Goal: Task Accomplishment & Management: Manage account settings

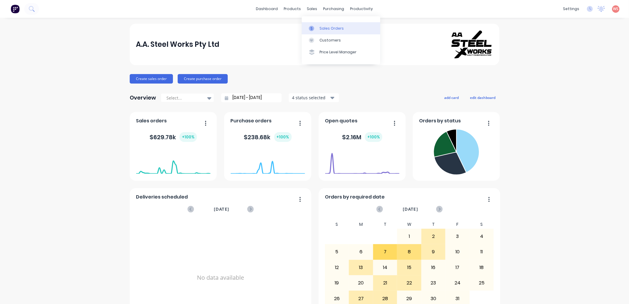
click at [328, 24] on link "Sales Orders" at bounding box center [341, 28] width 79 height 12
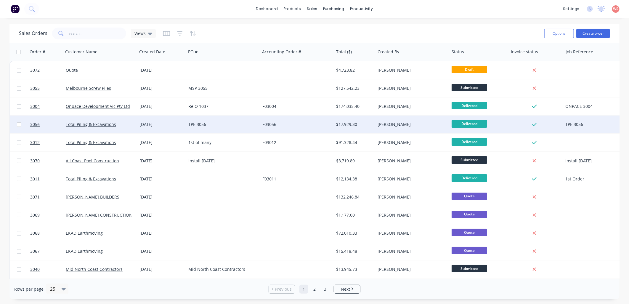
click at [100, 127] on div "Total Piling & Excavations" at bounding box center [99, 124] width 66 height 6
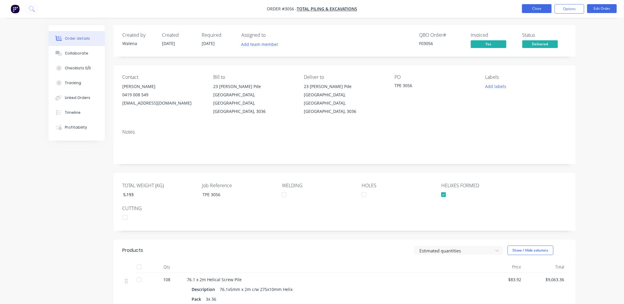
click at [546, 10] on button "Close" at bounding box center [537, 8] width 30 height 9
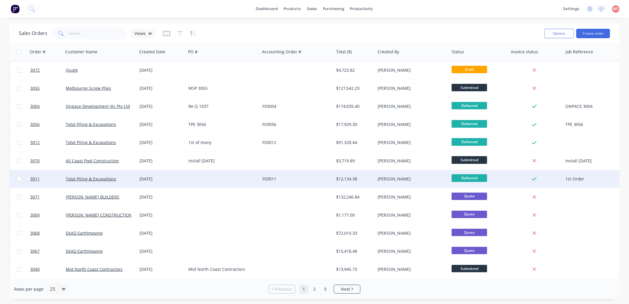
click at [101, 175] on div "Total Piling & Excavations" at bounding box center [100, 179] width 74 height 18
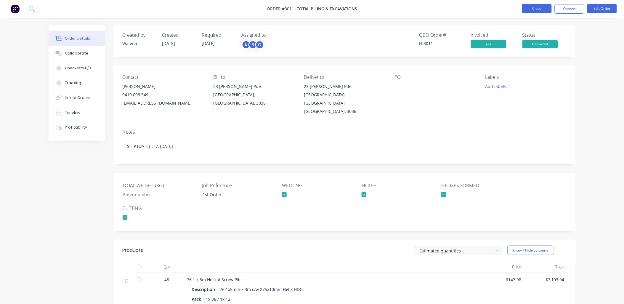
click at [541, 10] on button "Close" at bounding box center [537, 8] width 30 height 9
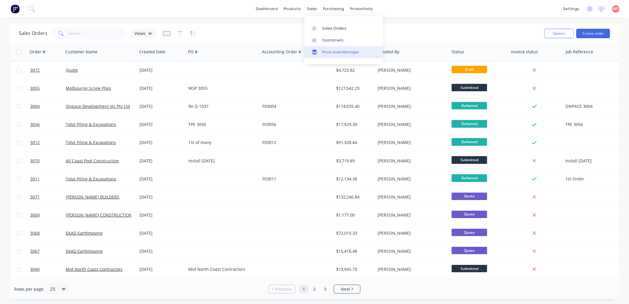
click at [316, 55] on link "Price Level Manager" at bounding box center [344, 52] width 79 height 12
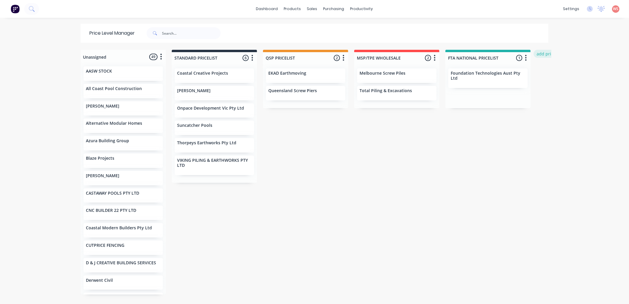
click at [544, 54] on button "add price level" at bounding box center [552, 54] width 36 height 8
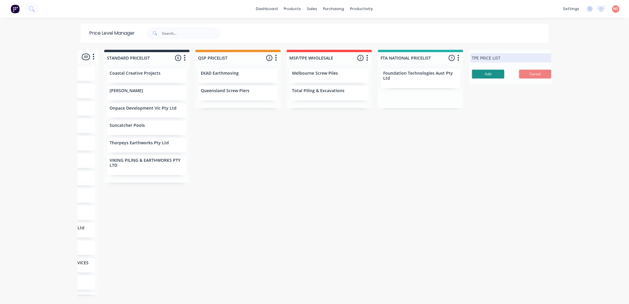
type input "TPE PRICE LIST"
click at [489, 75] on button "Add" at bounding box center [488, 74] width 32 height 9
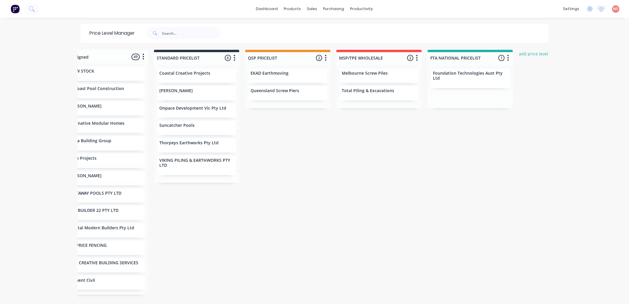
scroll to position [0, 16]
click at [355, 94] on div "Total Piling & Excavations" at bounding box center [380, 93] width 79 height 15
click at [378, 94] on div "Total Piling & Excavations" at bounding box center [381, 91] width 75 height 6
click at [531, 57] on div at bounding box center [563, 58] width 85 height 12
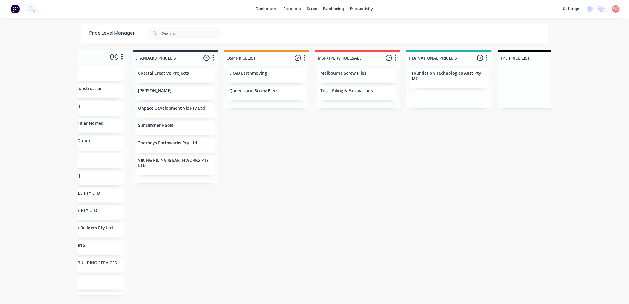
click at [523, 75] on div at bounding box center [540, 86] width 85 height 44
click at [350, 93] on p "Total Piling & Excavations" at bounding box center [347, 90] width 52 height 5
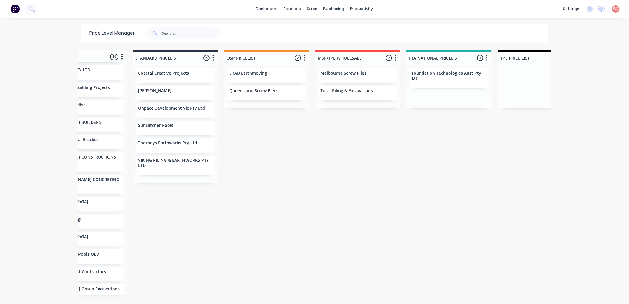
scroll to position [0, 0]
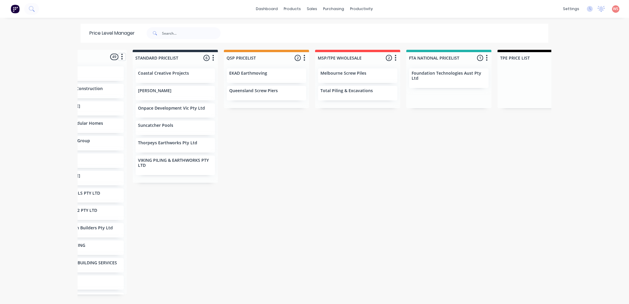
click at [118, 57] on button "button" at bounding box center [121, 56] width 7 height 7
click at [292, 236] on div "Unassigned 49 Move all customers STANDARD PRICELIST QSP PRICELIST MSP/TPE WHOLE…" at bounding box center [315, 177] width 474 height 254
click at [323, 28] on div "Product Catalogue" at bounding box center [316, 28] width 37 height 5
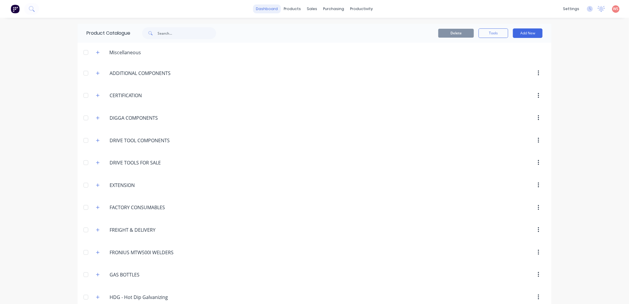
click at [270, 9] on link "dashboard" at bounding box center [267, 8] width 28 height 9
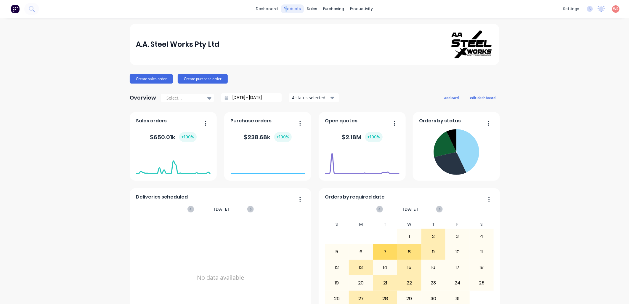
click at [286, 6] on div "products" at bounding box center [292, 8] width 23 height 9
click at [575, 87] on div "A.A. Steel Works Pty Ltd Create sales order Create purchase order Overview Sele…" at bounding box center [314, 178] width 629 height 309
click at [294, 7] on div "products" at bounding box center [292, 8] width 23 height 9
click at [304, 28] on div "Product Catalogue" at bounding box center [316, 28] width 37 height 5
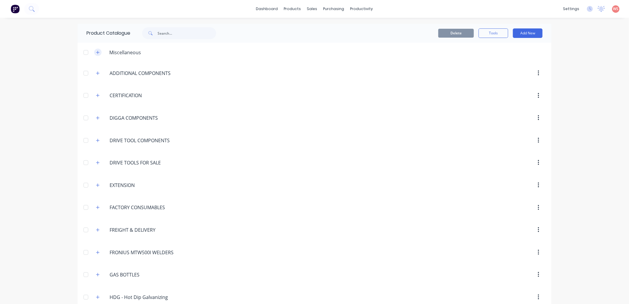
click at [96, 53] on icon "button" at bounding box center [98, 52] width 4 height 4
click at [97, 185] on icon "button" at bounding box center [98, 185] width 4 height 4
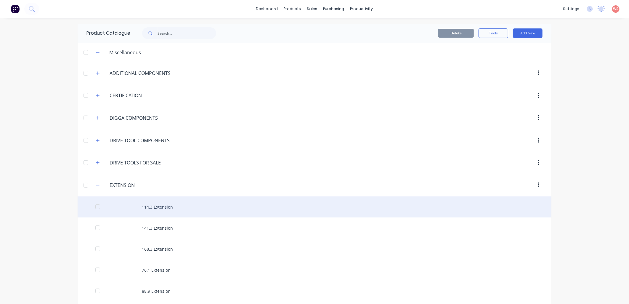
click at [163, 208] on div "114.3 Extension" at bounding box center [315, 206] width 474 height 21
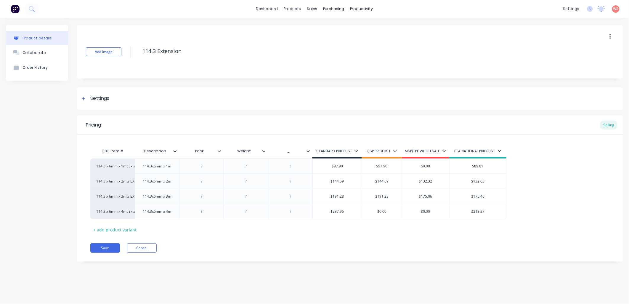
click at [445, 151] on icon at bounding box center [445, 151] width 4 height 4
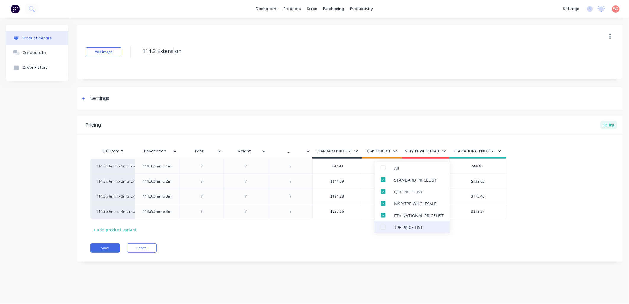
click at [382, 227] on div at bounding box center [383, 227] width 12 height 12
click at [579, 223] on div "QBO Item # Description Pack Weight _ STANDARD PRICELIST QSP PRICELIST MSP/TPE W…" at bounding box center [350, 189] width 520 height 89
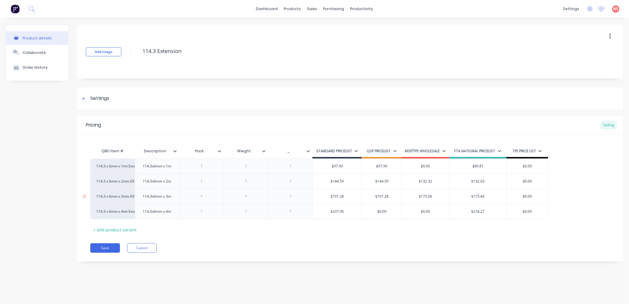
drag, startPoint x: 430, startPoint y: 167, endPoint x: 401, endPoint y: 199, distance: 43.4
click at [419, 166] on input "$0.00" at bounding box center [425, 166] width 47 height 5
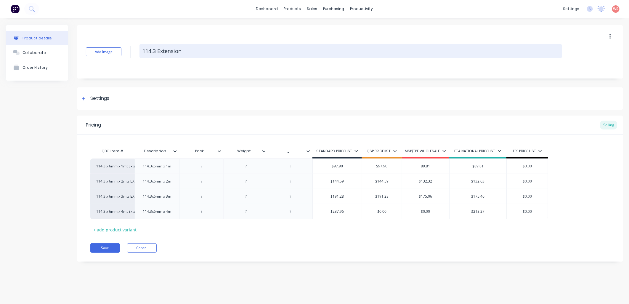
type input "89.81"
click at [475, 56] on textarea "114.3 Extension" at bounding box center [351, 51] width 423 height 14
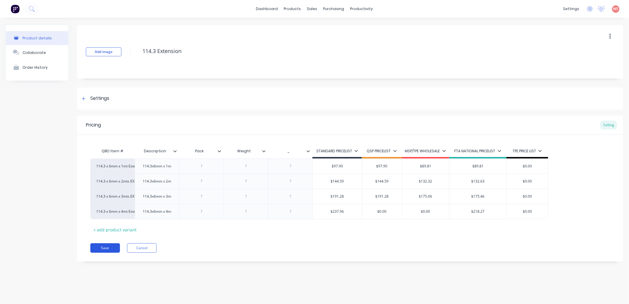
click at [108, 250] on button "Save" at bounding box center [105, 247] width 30 height 9
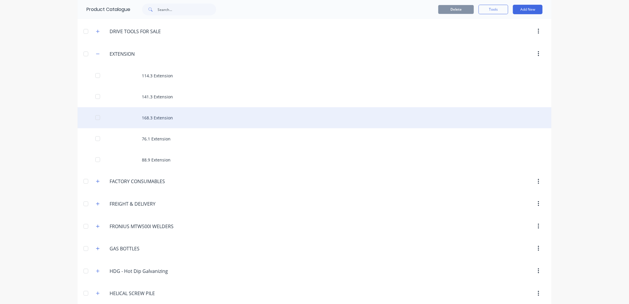
scroll to position [132, 0]
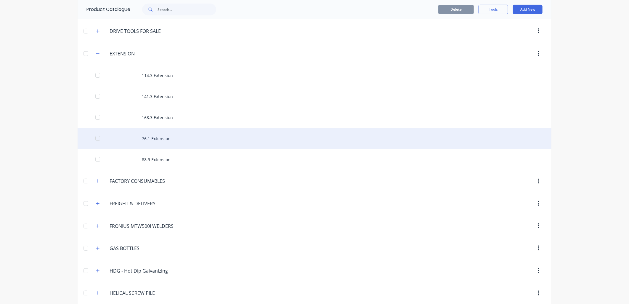
click at [157, 137] on div "76.1 Extension" at bounding box center [315, 138] width 474 height 21
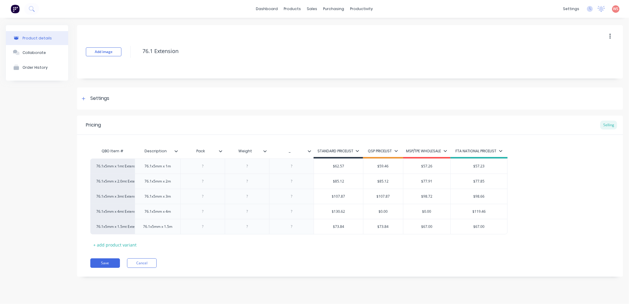
click at [501, 151] on icon at bounding box center [500, 151] width 3 height 2
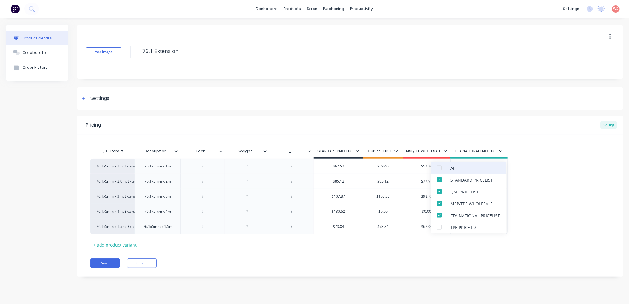
click at [439, 167] on div at bounding box center [440, 168] width 12 height 12
click at [590, 213] on div "76.1x5mm x 1mt Extension 76.1x5mm x 1m $62.57 $59.46 $57.26 $57.23 76.1x5mm x 2…" at bounding box center [350, 196] width 520 height 76
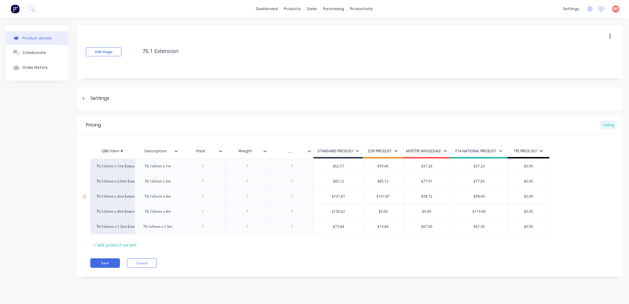
drag, startPoint x: 535, startPoint y: 181, endPoint x: 503, endPoint y: 191, distance: 33.4
click at [501, 191] on div "76.1x5mm x 1mt Extension 76.1x5mm x 1m $62.57 $59.46 $57.26 $57.23 $0.00 76.1x5…" at bounding box center [350, 196] width 520 height 76
type input "111.01"
type input "$0.00"
drag, startPoint x: 539, startPoint y: 197, endPoint x: 522, endPoint y: 198, distance: 16.9
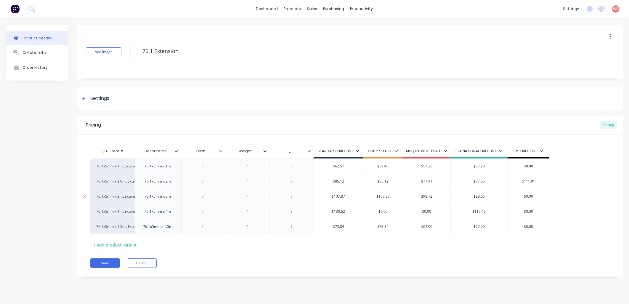
click at [522, 198] on input "$0.00" at bounding box center [528, 196] width 41 height 5
drag, startPoint x: 539, startPoint y: 179, endPoint x: 511, endPoint y: 179, distance: 28.4
click at [511, 179] on input "$111.01" at bounding box center [528, 181] width 41 height 5
type input "100.02"
drag, startPoint x: 534, startPoint y: 196, endPoint x: 523, endPoint y: 198, distance: 11.5
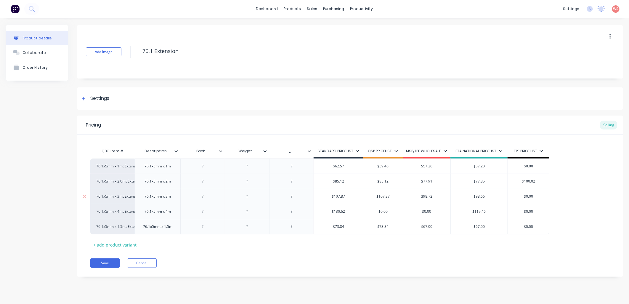
click at [523, 198] on input "$0.00" at bounding box center [528, 196] width 41 height 5
click at [564, 204] on div "76.1x5mm x 1mt Extension 76.1x5mm x 1m $62.57 $59.46 $57.26 $57.23 $0.00 76.1x5…" at bounding box center [350, 196] width 520 height 76
type input "$128.95"
click at [539, 194] on input "$128.95" at bounding box center [528, 196] width 41 height 5
type input "$100.02"
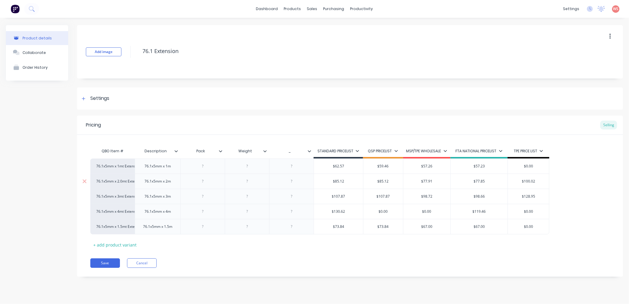
drag, startPoint x: 538, startPoint y: 180, endPoint x: 518, endPoint y: 181, distance: 20.5
click at [518, 181] on input "$100.02" at bounding box center [528, 181] width 41 height 5
drag, startPoint x: 536, startPoint y: 166, endPoint x: 513, endPoint y: 162, distance: 22.6
click at [513, 162] on div "$0.00 $0.00" at bounding box center [528, 166] width 41 height 15
type input "60.57"
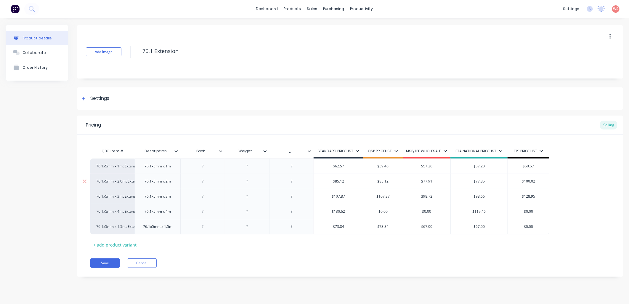
drag, startPoint x: 545, startPoint y: 181, endPoint x: 517, endPoint y: 178, distance: 27.7
click at [518, 179] on input "$100.02" at bounding box center [528, 181] width 41 height 5
type input "83.12"
click at [537, 198] on input "$128.95" at bounding box center [528, 196] width 41 height 5
drag, startPoint x: 537, startPoint y: 198, endPoint x: 526, endPoint y: 199, distance: 11.0
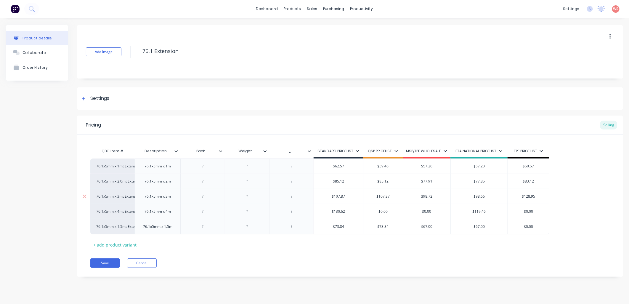
click at [526, 199] on div "$128.95 $128.95" at bounding box center [528, 196] width 41 height 15
type input "105.87"
drag, startPoint x: 537, startPoint y: 212, endPoint x: 509, endPoint y: 205, distance: 28.9
click at [508, 206] on div "$0.00 $0.00" at bounding box center [528, 211] width 41 height 15
drag, startPoint x: 401, startPoint y: 260, endPoint x: 400, endPoint y: 256, distance: 3.9
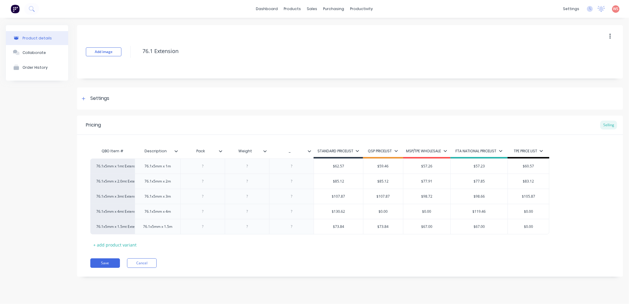
click at [401, 256] on div "Pricing Selling QBO Item # Description Pack Weight _ STANDARD PRICELIST QSP PRI…" at bounding box center [350, 196] width 546 height 161
drag, startPoint x: 534, startPoint y: 212, endPoint x: 523, endPoint y: 211, distance: 11.6
click at [523, 211] on input "$0.00" at bounding box center [528, 211] width 41 height 5
type input "1128.62"
click at [316, 257] on div "Pricing Selling QBO Item # Description Pack Weight _ STANDARD PRICELIST QSP PRI…" at bounding box center [350, 196] width 546 height 161
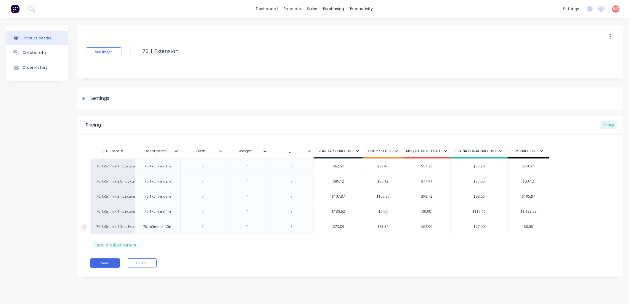
drag, startPoint x: 537, startPoint y: 227, endPoint x: 523, endPoint y: 227, distance: 14.2
click at [523, 227] on input "$0.00" at bounding box center [528, 226] width 41 height 5
click at [525, 228] on input "71.84" at bounding box center [528, 226] width 41 height 5
type input "71.84"
click at [487, 245] on div "QBO Item # Description Pack Weight _ STANDARD PRICELIST QSP PRICELIST MSP/TPE W…" at bounding box center [350, 197] width 520 height 104
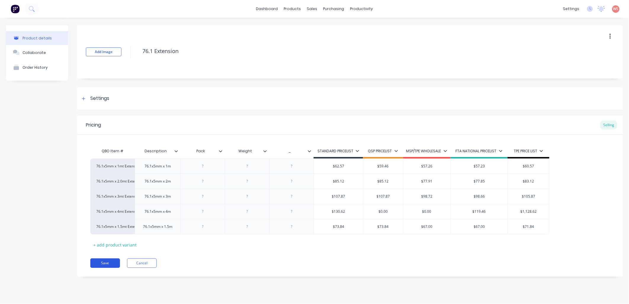
click at [99, 263] on button "Save" at bounding box center [105, 262] width 30 height 9
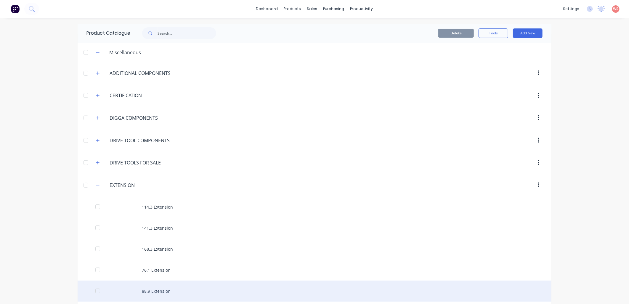
click at [158, 286] on div "88.9 Extension" at bounding box center [315, 291] width 474 height 21
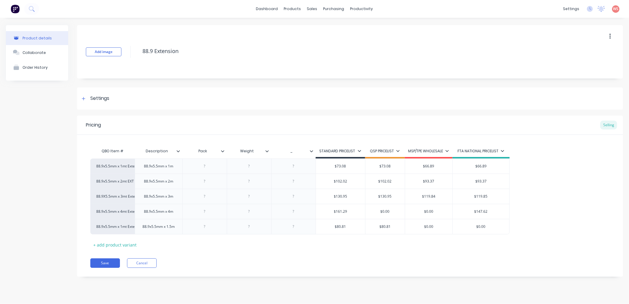
click at [503, 152] on icon at bounding box center [503, 151] width 4 height 4
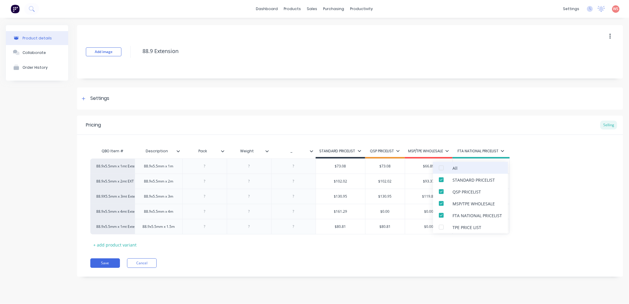
click at [442, 168] on div at bounding box center [441, 168] width 12 height 12
click at [507, 229] on div "TPE PRICE LIST" at bounding box center [470, 227] width 75 height 12
click at [440, 166] on div at bounding box center [441, 168] width 12 height 12
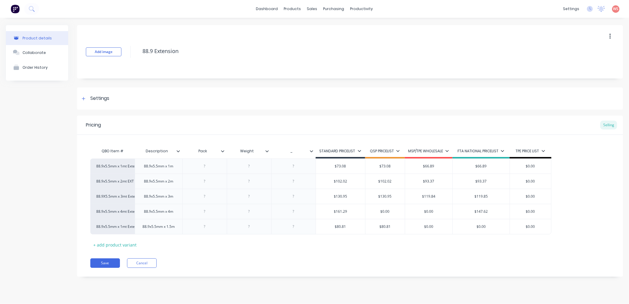
click at [590, 177] on div "88.9x5.5mm x 1mt Extension 88.9x5.5mm x 1m $73.08 $73.08 $66.89 $66.89 $0.00 88…" at bounding box center [350, 196] width 520 height 76
type input "$0.00"
click at [535, 170] on div "$0.00 $0.00" at bounding box center [530, 166] width 41 height 15
drag, startPoint x: 543, startPoint y: 182, endPoint x: 511, endPoint y: 180, distance: 31.5
click at [511, 180] on input "$0.00" at bounding box center [530, 181] width 41 height 5
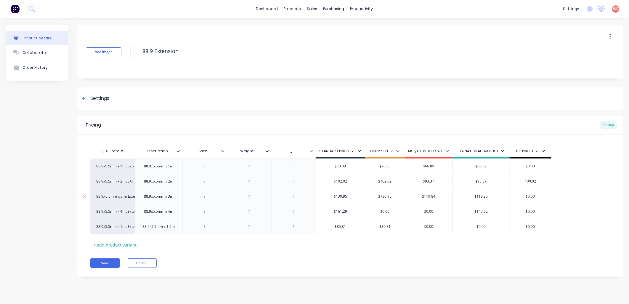
type input "100.02"
drag, startPoint x: 549, startPoint y: 199, endPoint x: 514, endPoint y: 196, distance: 34.8
click at [513, 198] on input "$0.00" at bounding box center [530, 196] width 41 height 5
type input "128.95"
type input "$0.00"
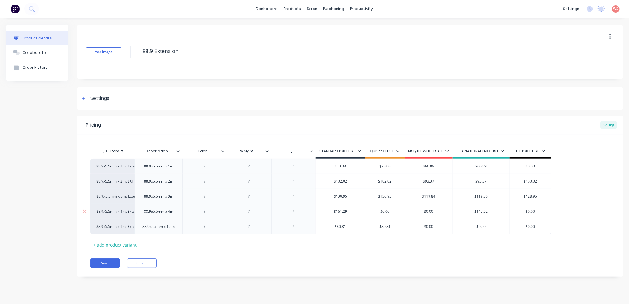
drag, startPoint x: 538, startPoint y: 214, endPoint x: 520, endPoint y: 214, distance: 17.5
click at [520, 214] on input "$0.00" at bounding box center [530, 211] width 41 height 5
click at [533, 260] on div "Save Cancel" at bounding box center [356, 262] width 533 height 9
click at [104, 261] on button "Save" at bounding box center [105, 262] width 30 height 9
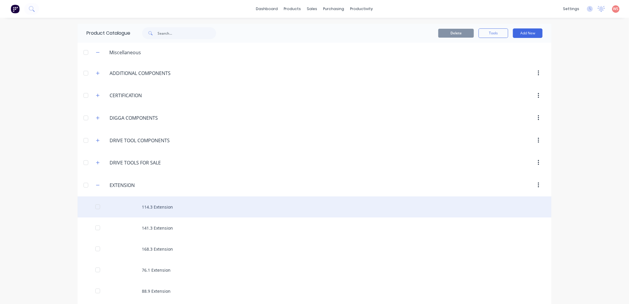
click at [207, 211] on div "114.3 Extension" at bounding box center [315, 206] width 474 height 21
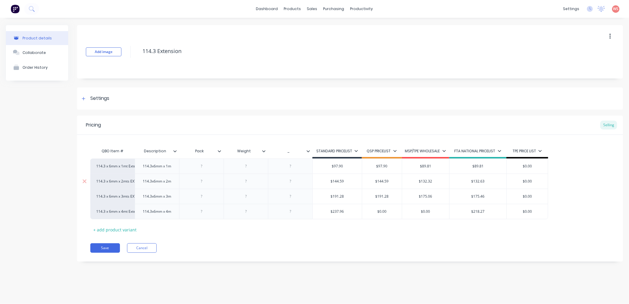
drag, startPoint x: 540, startPoint y: 181, endPoint x: 518, endPoint y: 180, distance: 22.3
click at [518, 180] on input "$0.00" at bounding box center [527, 181] width 41 height 5
type input "142.59"
click at [439, 232] on div "QBO Item # Description Pack Weight _ STANDARD PRICELIST QSP PRICELIST MSP/TPE W…" at bounding box center [350, 189] width 520 height 89
drag, startPoint x: 536, startPoint y: 199, endPoint x: 543, endPoint y: 199, distance: 7.4
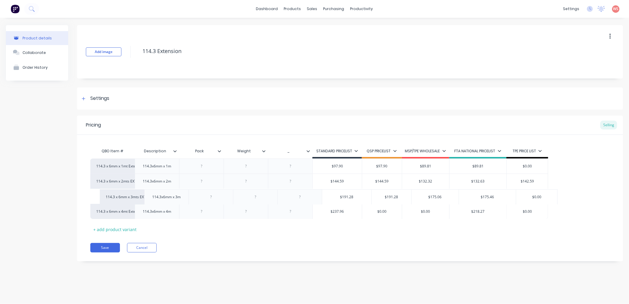
click at [543, 199] on div "114.3 x 6mm x 1mt Extension 114.3x6mm x 1m $97.90 $97.90 $89.81 $89.81 $0.00 11…" at bounding box center [350, 188] width 520 height 60
drag, startPoint x: 535, startPoint y: 196, endPoint x: 516, endPoint y: 195, distance: 19.0
click at [516, 196] on input "$0.00" at bounding box center [527, 196] width 41 height 5
type input "189.28"
click at [409, 250] on div "Save Cancel" at bounding box center [356, 247] width 533 height 9
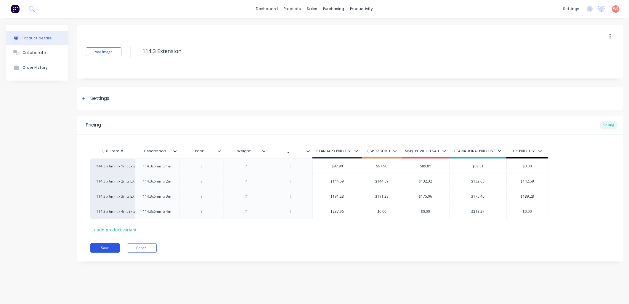
click at [110, 247] on button "Save" at bounding box center [105, 247] width 30 height 9
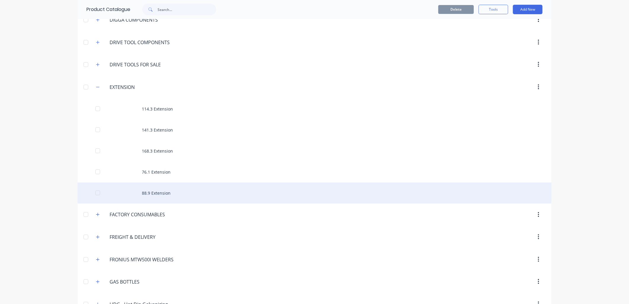
scroll to position [132, 0]
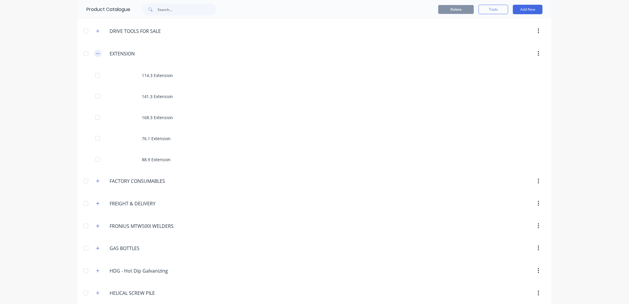
click at [96, 55] on icon "button" at bounding box center [98, 54] width 4 height 4
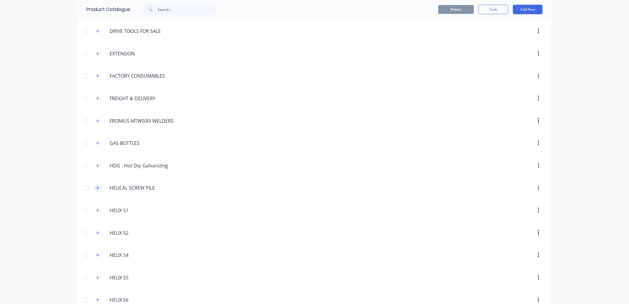
click at [96, 188] on icon "button" at bounding box center [98, 188] width 4 height 4
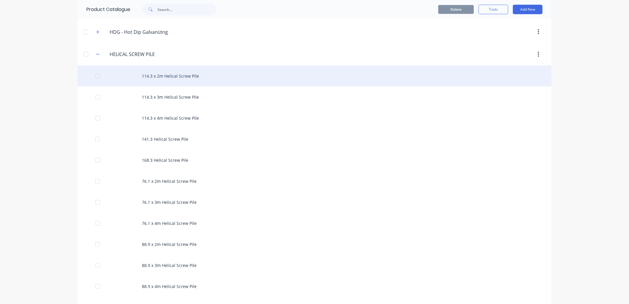
scroll to position [307, 0]
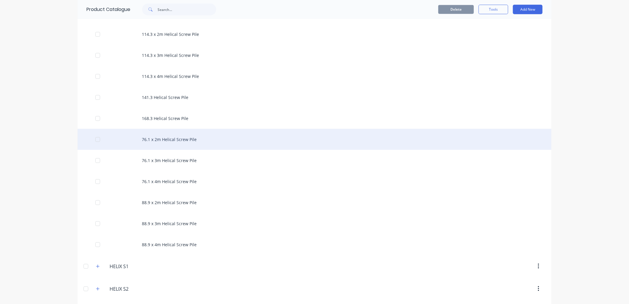
click at [174, 143] on div "76.1 x 2m Helical Screw Pile" at bounding box center [315, 139] width 474 height 21
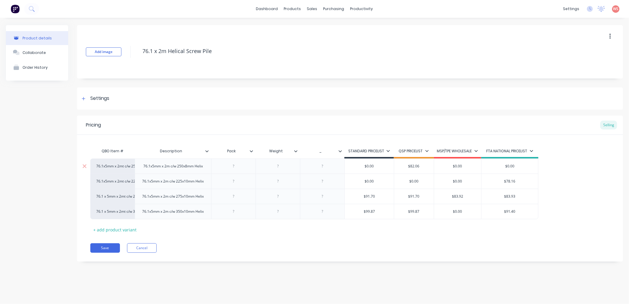
type input "$0.00"
drag, startPoint x: 523, startPoint y: 165, endPoint x: 514, endPoint y: 165, distance: 8.6
click at [514, 165] on input "$0.00" at bounding box center [510, 166] width 57 height 5
click at [579, 162] on div "76.1x5mm x 2mt c/w 250x8 Helix 76.1x5mm x 2m c/w 250x8mm Helix $0.00 $82.06 $0.…" at bounding box center [350, 188] width 520 height 61
click at [531, 152] on icon at bounding box center [531, 151] width 3 height 2
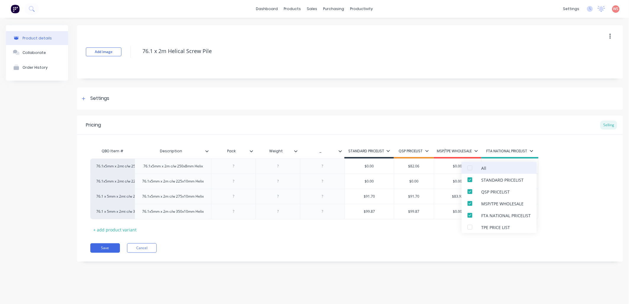
click at [523, 167] on div "All" at bounding box center [499, 168] width 75 height 12
click at [615, 170] on div "QBO Item # Description Pack Weight _ STANDARD PRICELIST QSP PRICELIST MSP/TPE W…" at bounding box center [350, 185] width 546 height 100
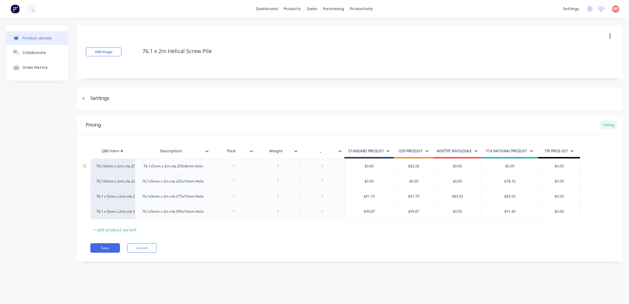
type input "$0.00"
click at [569, 167] on input "$0.00" at bounding box center [559, 166] width 41 height 5
drag, startPoint x: 569, startPoint y: 199, endPoint x: 540, endPoint y: 206, distance: 29.4
click at [540, 204] on div "$0.00 $0.00" at bounding box center [559, 196] width 41 height 15
type input "89.70"
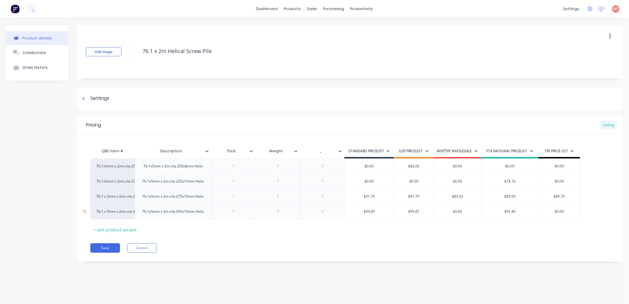
drag, startPoint x: 575, startPoint y: 218, endPoint x: 547, endPoint y: 220, distance: 28.5
click at [549, 214] on input "$0.00" at bounding box center [559, 211] width 41 height 5
type input "111.01"
drag, startPoint x: 570, startPoint y: 218, endPoint x: 550, endPoint y: 220, distance: 20.2
click at [552, 214] on input "111.01" at bounding box center [559, 211] width 41 height 5
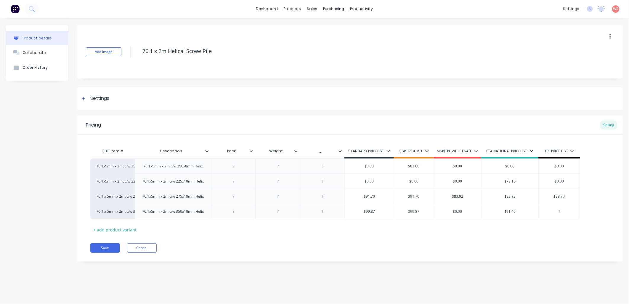
click at [430, 245] on div "Pricing Selling QBO Item # Description Pack Weight _ STANDARD PRICELIST QSP PRI…" at bounding box center [350, 189] width 546 height 146
drag, startPoint x: 467, startPoint y: 220, endPoint x: 449, endPoint y: 216, distance: 18.1
click at [448, 214] on input "$0.00" at bounding box center [457, 211] width 47 height 5
type input "91.40"
drag, startPoint x: 559, startPoint y: 220, endPoint x: 552, endPoint y: 220, distance: 6.8
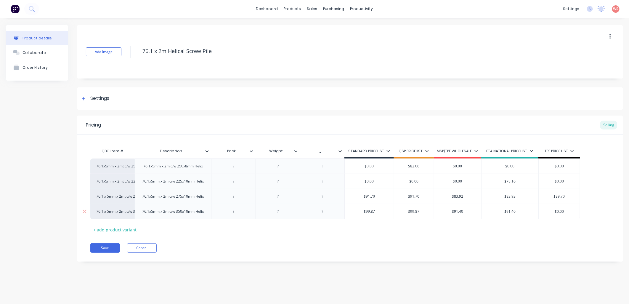
click at [552, 214] on input "$0.00" at bounding box center [559, 211] width 41 height 5
type input "97.40"
click at [110, 253] on button "Save" at bounding box center [105, 247] width 30 height 9
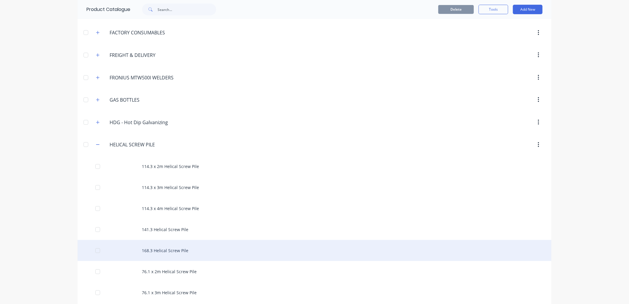
scroll to position [220, 0]
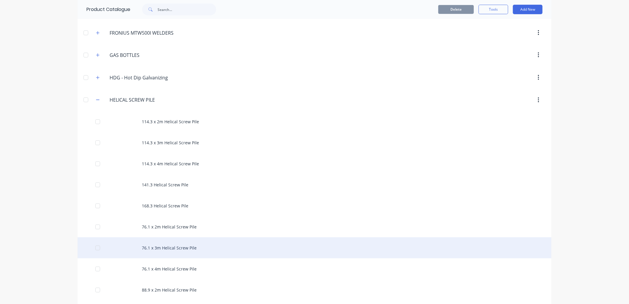
click at [166, 243] on div "76.1 x 3m Helical Screw Pile" at bounding box center [315, 247] width 474 height 21
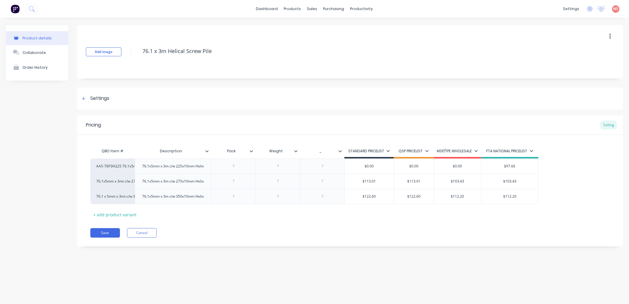
click at [531, 150] on icon at bounding box center [532, 151] width 4 height 4
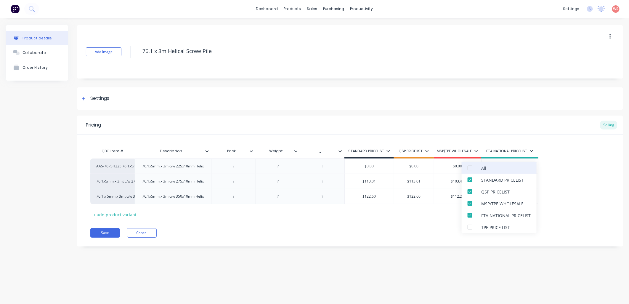
click at [523, 166] on div "All" at bounding box center [499, 168] width 75 height 12
click at [566, 219] on div "QBO Item # Description Pack Weight _ STANDARD PRICELIST QSP PRICELIST MSP/TPE W…" at bounding box center [350, 182] width 520 height 74
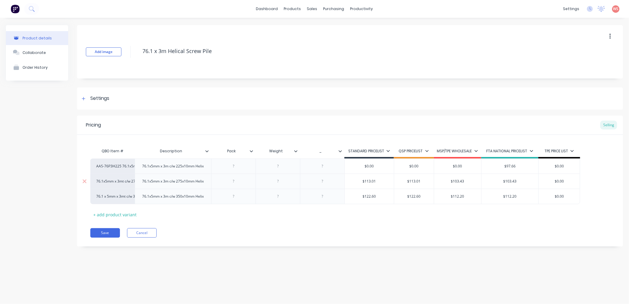
drag, startPoint x: 564, startPoint y: 185, endPoint x: 555, endPoint y: 185, distance: 8.6
click at [555, 184] on input "$0.00" at bounding box center [559, 181] width 41 height 5
type input "111.01"
click at [478, 219] on div "QBO Item # Description Pack Weight _ STANDARD PRICELIST QSP PRICELIST MSP/TPE W…" at bounding box center [350, 182] width 520 height 74
click at [114, 238] on button "Save" at bounding box center [105, 232] width 30 height 9
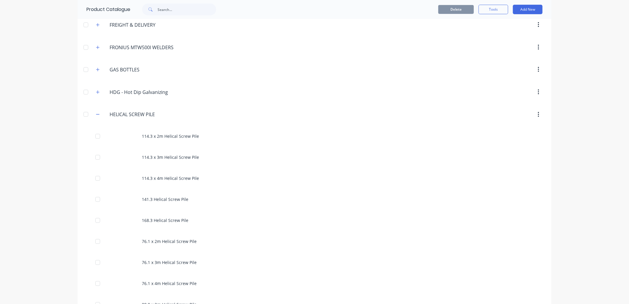
scroll to position [220, 0]
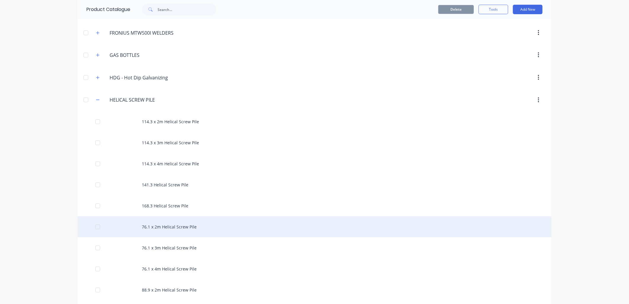
click at [155, 228] on div "76.1 x 2m Helical Screw Pile" at bounding box center [315, 226] width 474 height 21
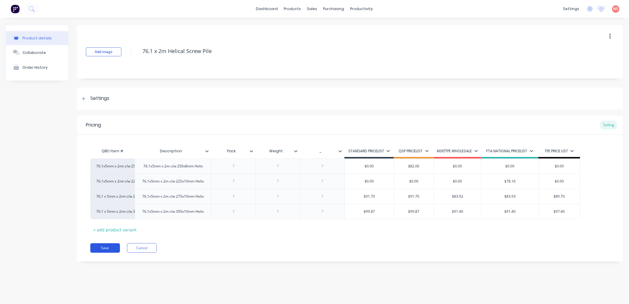
click at [97, 253] on button "Save" at bounding box center [105, 247] width 30 height 9
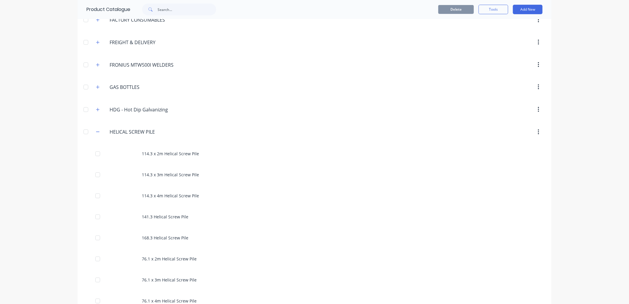
scroll to position [220, 0]
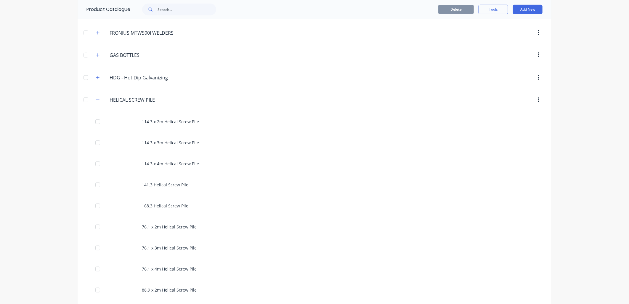
click at [127, 268] on div "76.1 x 4m Helical Screw Pile" at bounding box center [315, 268] width 474 height 21
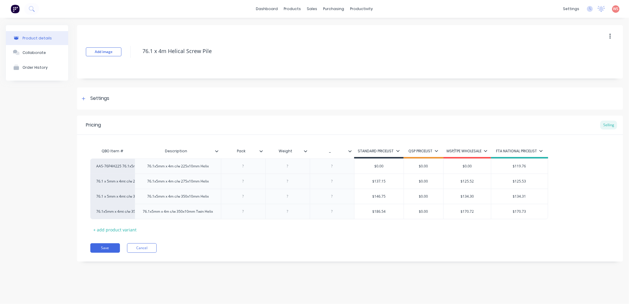
click at [540, 148] on div "FTA NATIONAL PRICELIST" at bounding box center [519, 150] width 47 height 5
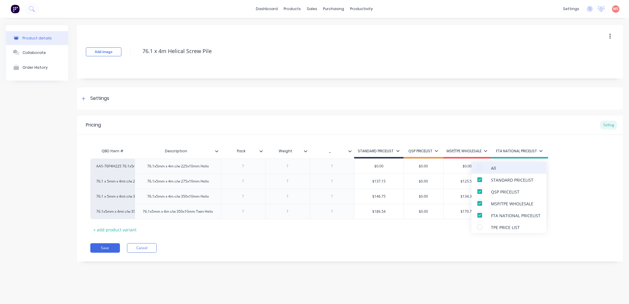
click at [518, 167] on div "All" at bounding box center [509, 168] width 75 height 12
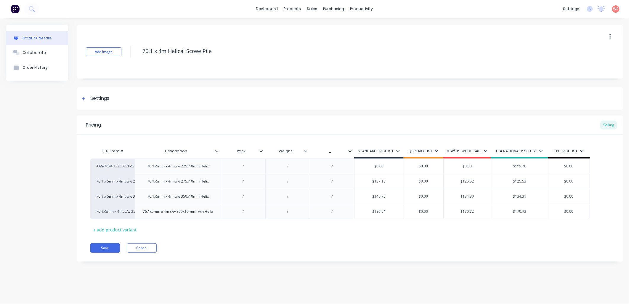
click at [629, 211] on div "Product details Collaborate Order History Add image 76.1 x 4m Helical Screw Pil…" at bounding box center [314, 155] width 629 height 274
drag, startPoint x: 581, startPoint y: 182, endPoint x: 560, endPoint y: 181, distance: 20.8
click at [560, 181] on input "$0.00" at bounding box center [569, 181] width 41 height 5
type input "135.15"
click at [99, 249] on button "Save" at bounding box center [105, 247] width 30 height 9
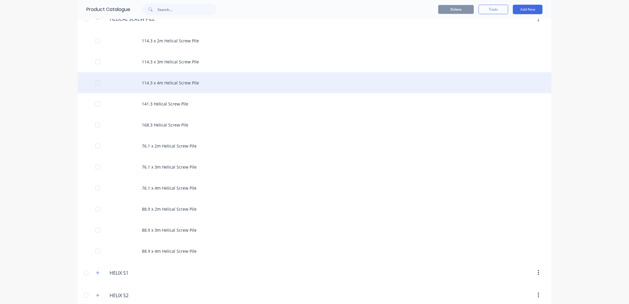
scroll to position [351, 0]
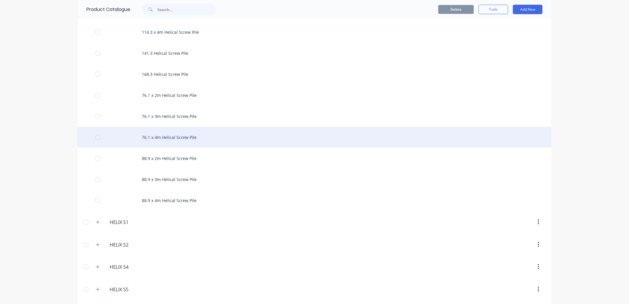
click at [190, 135] on div "76.1 x 4m Helical Screw Pile" at bounding box center [315, 137] width 474 height 21
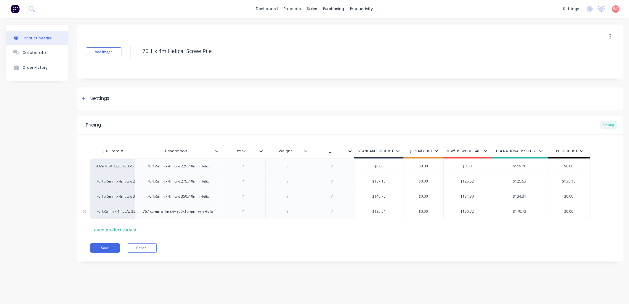
drag, startPoint x: 582, startPoint y: 213, endPoint x: 559, endPoint y: 210, distance: 22.8
click at [559, 210] on input "$0.00" at bounding box center [569, 211] width 41 height 5
type input "184.54"
drag, startPoint x: 577, startPoint y: 197, endPoint x: 400, endPoint y: 244, distance: 182.8
click at [557, 199] on div "$0.00 $0.00" at bounding box center [569, 196] width 41 height 15
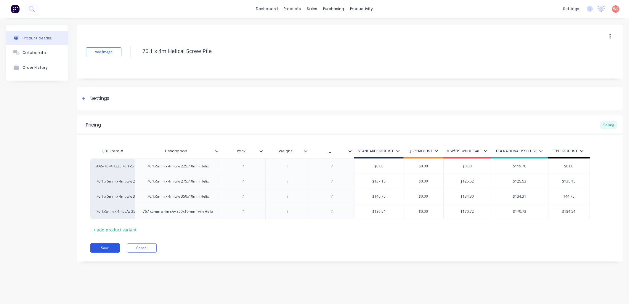
type input "144.75"
click at [107, 247] on button "Save" at bounding box center [105, 247] width 30 height 9
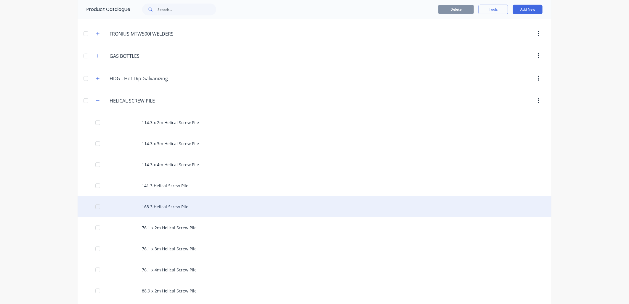
scroll to position [263, 0]
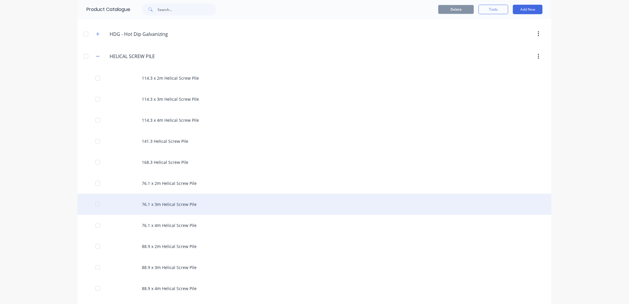
click at [181, 199] on div "76.1 x 3m Helical Screw Pile" at bounding box center [315, 204] width 474 height 21
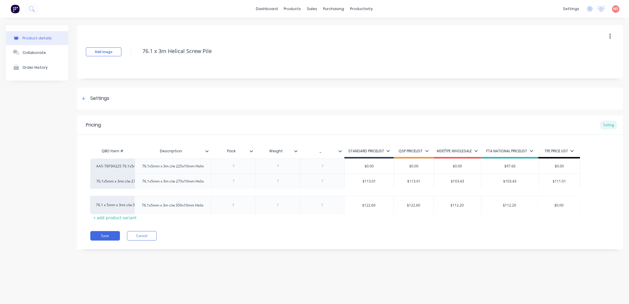
click at [558, 207] on div "AAS-76P3H225 76.1x5mm x 3mt c/w 225x10mm Helix 76.1x5mm x 3m c/w 225x10mm Helix…" at bounding box center [350, 182] width 520 height 49
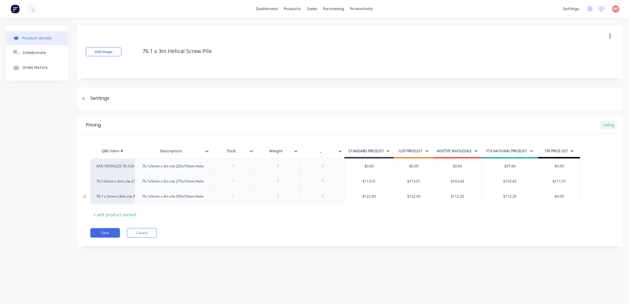
drag, startPoint x: 566, startPoint y: 206, endPoint x: 553, endPoint y: 204, distance: 14.1
click at [553, 199] on input "$0.00" at bounding box center [559, 196] width 41 height 5
type input "120.60"
click at [105, 238] on button "Save" at bounding box center [105, 232] width 30 height 9
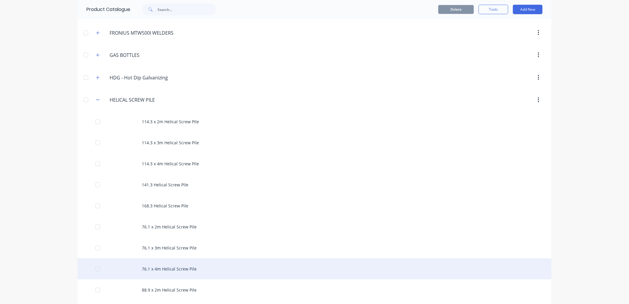
scroll to position [307, 0]
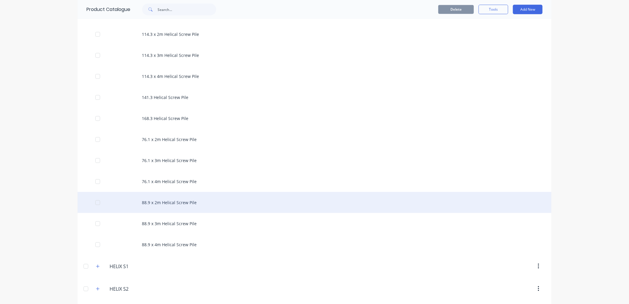
click at [179, 204] on div "88.9 x 2m Helical Screw Pile" at bounding box center [315, 202] width 474 height 21
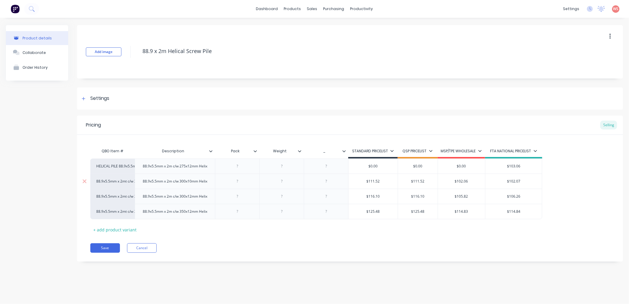
type input "$102.07"
click at [531, 181] on input "$102.07" at bounding box center [514, 181] width 57 height 5
click at [535, 152] on icon at bounding box center [536, 151] width 4 height 4
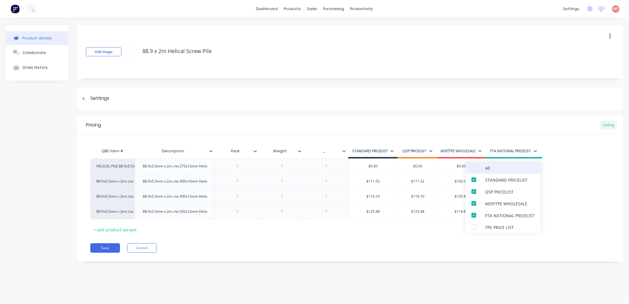
click at [526, 167] on div "All" at bounding box center [503, 168] width 75 height 12
click at [593, 192] on div "HELICAL PILE 88.9x5.5mm x 2mt c/w 275x12mm Helix 88.9x5.5mm x 2m c/w 275x12mm H…" at bounding box center [350, 188] width 520 height 61
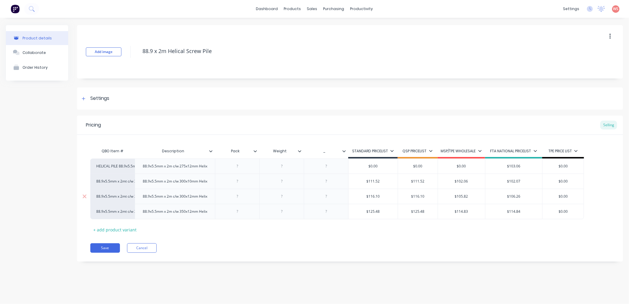
drag, startPoint x: 572, startPoint y: 181, endPoint x: 535, endPoint y: 190, distance: 37.9
click at [539, 182] on div "88.9x5.5mm x 2mt c/w 300x10mm Helix 88.9x5.5mm x 2m c/w 300x10mm Helix $111.52 …" at bounding box center [337, 181] width 494 height 15
type input "109.52"
click at [402, 258] on div "Pricing Selling QBO Item # Description Pack Weight _ STANDARD PRICELIST QSP PRI…" at bounding box center [350, 189] width 546 height 146
drag, startPoint x: 571, startPoint y: 213, endPoint x: 547, endPoint y: 206, distance: 24.6
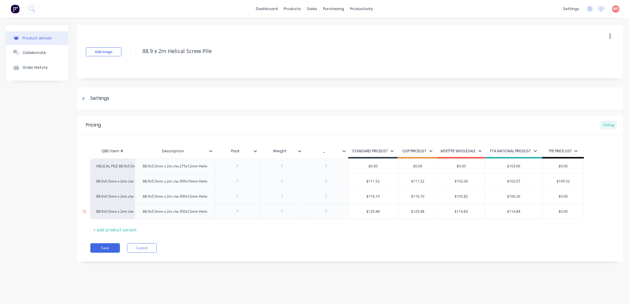
click at [546, 207] on div "$0.00 $0.00" at bounding box center [563, 211] width 41 height 15
type input "123.48"
click at [302, 245] on div "Save Cancel" at bounding box center [356, 247] width 533 height 9
click at [105, 246] on button "Save" at bounding box center [105, 247] width 30 height 9
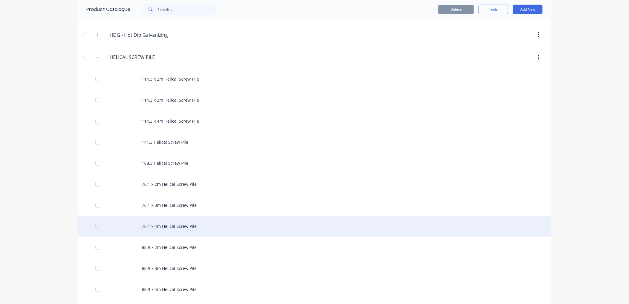
scroll to position [263, 0]
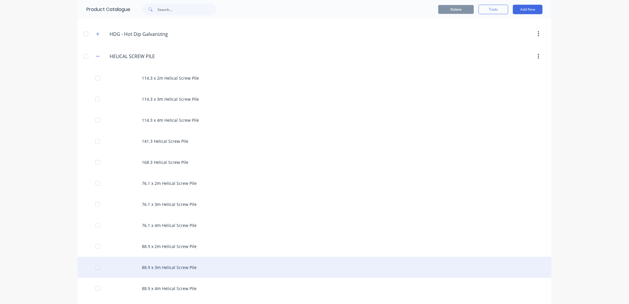
click at [168, 264] on div "88.9 x 3m Helical Screw Pile" at bounding box center [315, 267] width 474 height 21
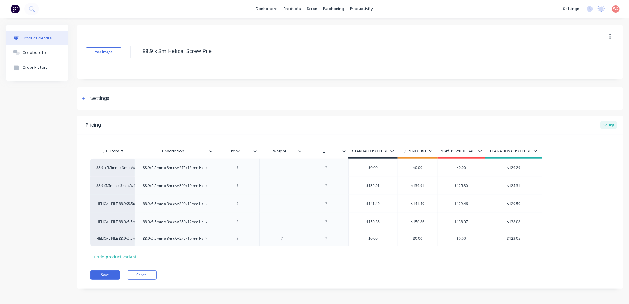
click at [534, 150] on icon at bounding box center [536, 151] width 4 height 4
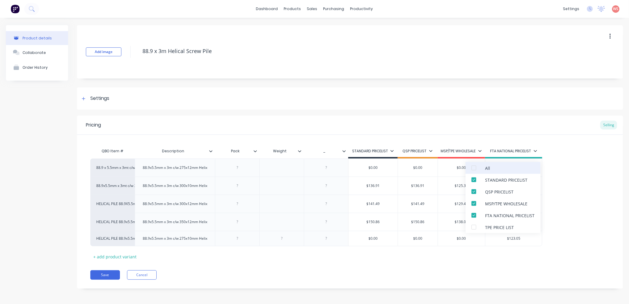
click at [510, 171] on div "All" at bounding box center [503, 168] width 75 height 12
click at [623, 185] on div "Product details Collaborate Order History Add image 88.9 x 3m Helical Screw Pil…" at bounding box center [314, 161] width 629 height 287
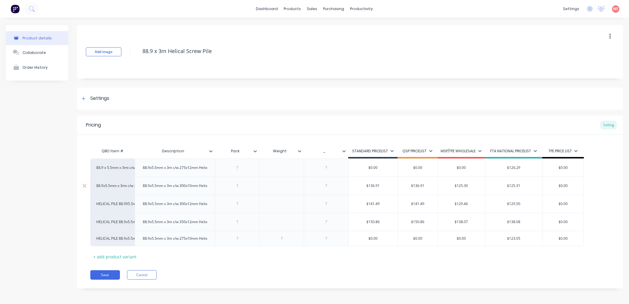
drag, startPoint x: 571, startPoint y: 185, endPoint x: 546, endPoint y: 184, distance: 24.3
click at [546, 184] on input "$0.00" at bounding box center [563, 185] width 41 height 5
type input "134.91"
drag, startPoint x: 562, startPoint y: 221, endPoint x: 555, endPoint y: 219, distance: 7.6
click at [554, 221] on input "$0.00" at bounding box center [563, 221] width 41 height 5
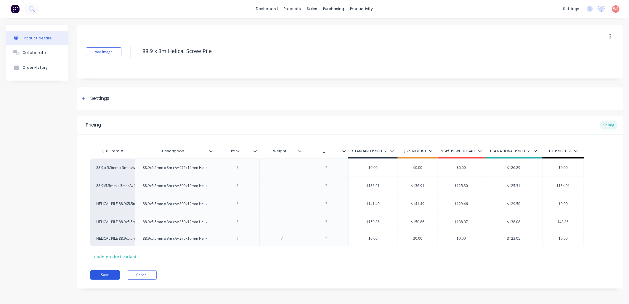
type input "148.86"
click at [108, 277] on button "Save" at bounding box center [105, 274] width 30 height 9
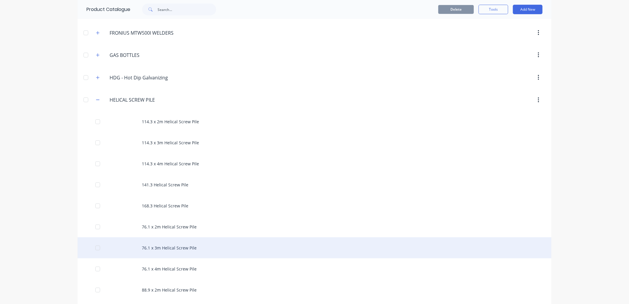
scroll to position [351, 0]
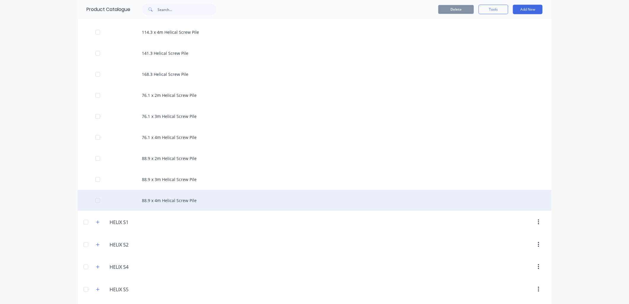
click at [183, 199] on div "88.9 x 4m Helical Screw Pile" at bounding box center [315, 200] width 474 height 21
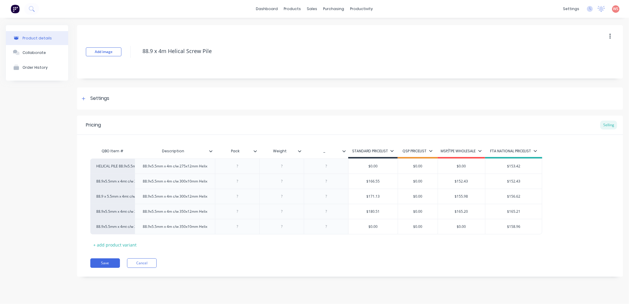
click at [534, 152] on icon at bounding box center [536, 151] width 4 height 4
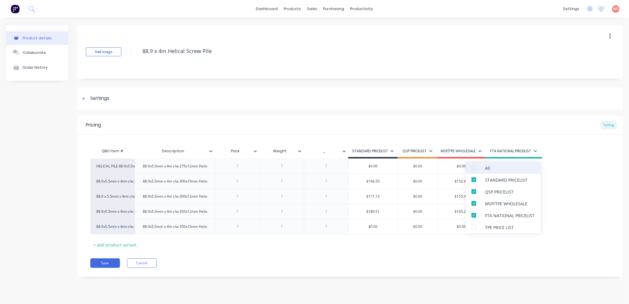
click at [529, 165] on div "All" at bounding box center [503, 168] width 75 height 12
click at [533, 251] on div "Pricing Selling QBO Item # Description Pack Weight _ STANDARD PRICELIST QSP PRI…" at bounding box center [350, 196] width 546 height 161
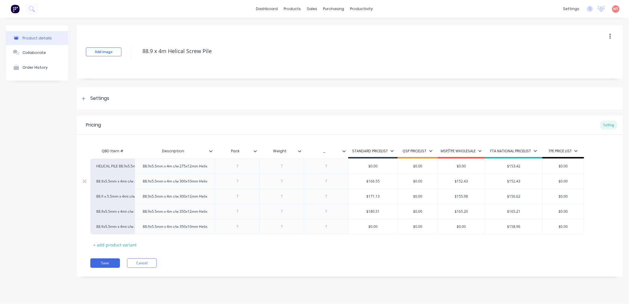
drag, startPoint x: 572, startPoint y: 182, endPoint x: 553, endPoint y: 184, distance: 19.0
click at [553, 184] on input "$0.00" at bounding box center [563, 181] width 41 height 5
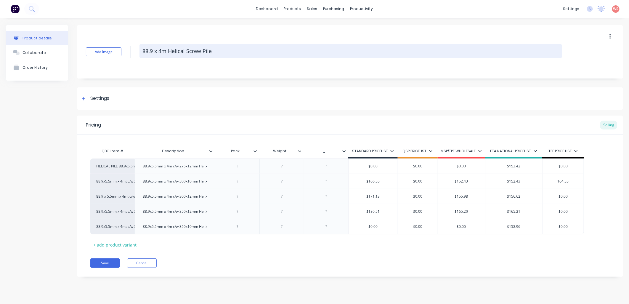
type input "164.55"
click at [477, 50] on textarea "88.9 x 4m Helical Screw Pile" at bounding box center [351, 51] width 423 height 14
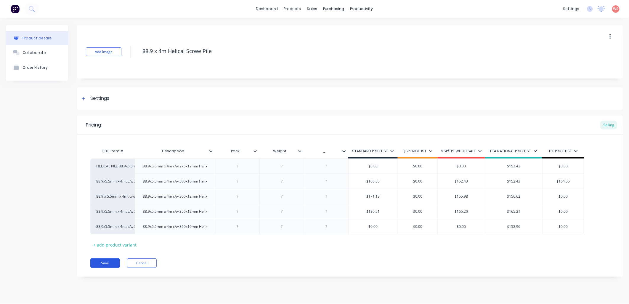
click at [104, 262] on button "Save" at bounding box center [105, 262] width 30 height 9
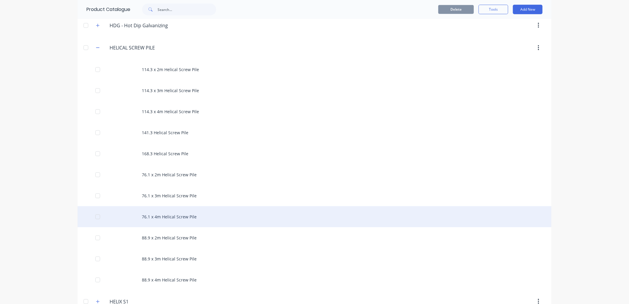
scroll to position [307, 0]
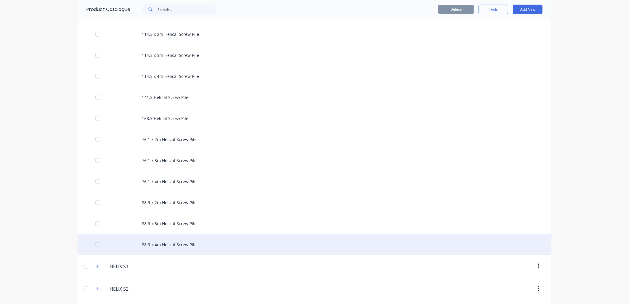
click at [169, 244] on div "88.9 x 4m Helical Screw Pile" at bounding box center [315, 244] width 474 height 21
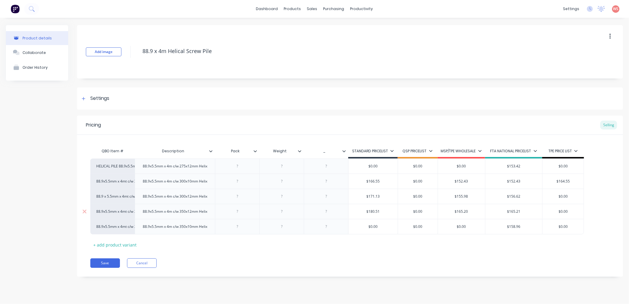
drag, startPoint x: 572, startPoint y: 213, endPoint x: 549, endPoint y: 212, distance: 23.2
click at [549, 212] on input "$0.00" at bounding box center [563, 211] width 41 height 5
type input "178.51"
click at [103, 264] on button "Save" at bounding box center [105, 262] width 30 height 9
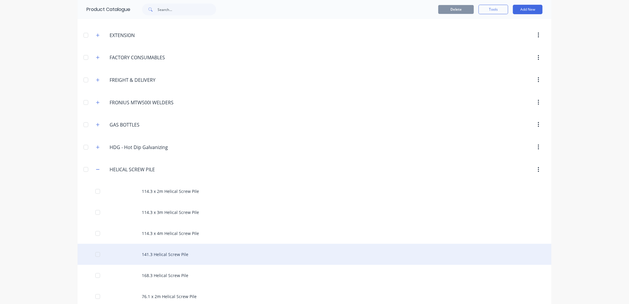
scroll to position [263, 0]
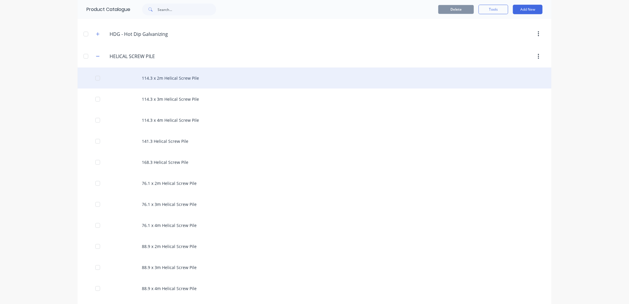
click at [177, 79] on div "114.3 x 2m Helical Screw Pile" at bounding box center [315, 78] width 474 height 21
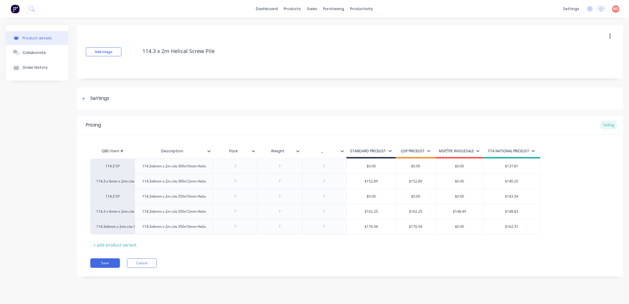
click at [535, 151] on div "FTA NATIONAL PRICELIST" at bounding box center [511, 151] width 57 height 5
click at [534, 150] on icon at bounding box center [533, 151] width 3 height 2
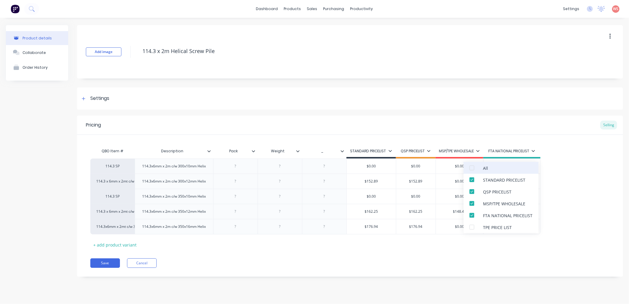
click at [474, 165] on div at bounding box center [472, 168] width 12 height 12
click at [559, 212] on div "114.3 SP 114.3x6mm x 2m c/w 300x10mm Helix $0.00 $0.00 $0.00 $137.81 114.3 x 6m…" at bounding box center [350, 196] width 520 height 76
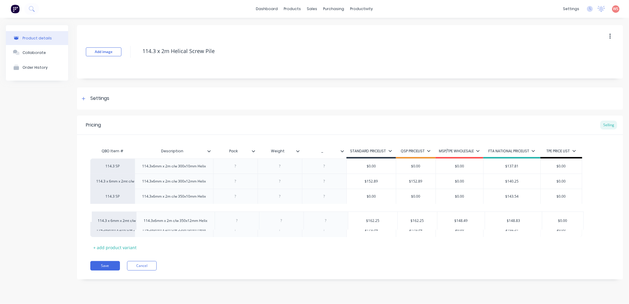
click at [570, 218] on div "114.3 SP 114.3x6mm x 2m c/w 300x10mm Helix $0.00 $0.00 $0.00 $137.81 $0.00 114.…" at bounding box center [350, 197] width 520 height 79
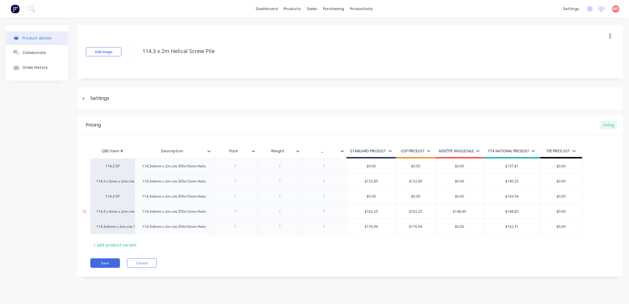
click at [561, 214] on input "$0.00" at bounding box center [561, 211] width 41 height 5
drag, startPoint x: 568, startPoint y: 223, endPoint x: 553, endPoint y: 223, distance: 14.2
click at [553, 214] on input "$0.00" at bounding box center [561, 211] width 41 height 5
type input "160.25"
click at [99, 277] on div "Pricing Selling QBO Item # Description Pack Weight _ STANDARD PRICELIST QSP PRI…" at bounding box center [350, 196] width 546 height 161
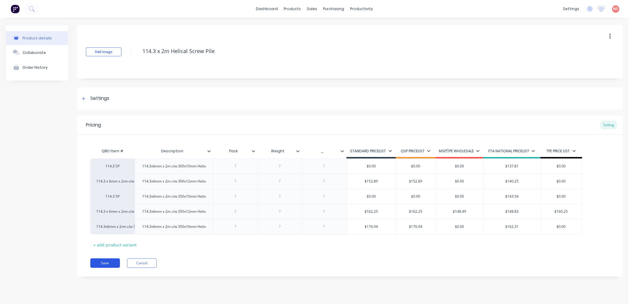
click at [100, 268] on button "Save" at bounding box center [105, 262] width 30 height 9
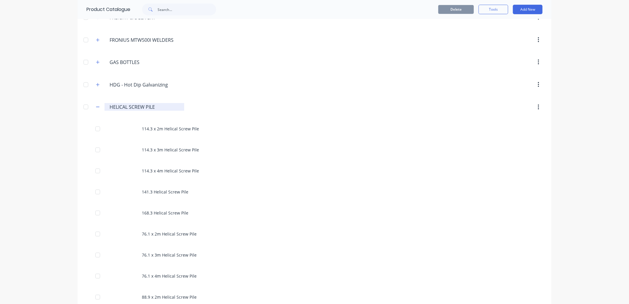
scroll to position [220, 0]
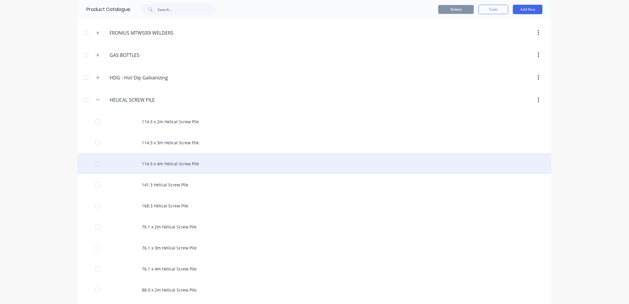
click at [180, 162] on div "114.3 x 4m Helical Screw Pile" at bounding box center [315, 163] width 474 height 21
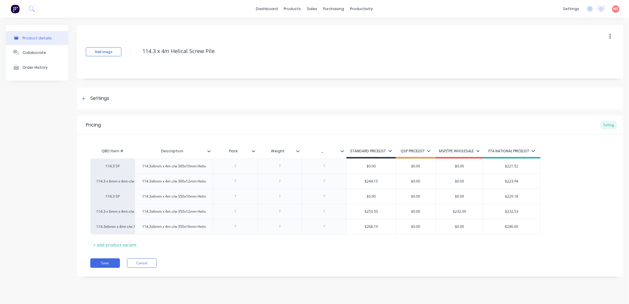
click at [534, 150] on icon at bounding box center [534, 151] width 4 height 4
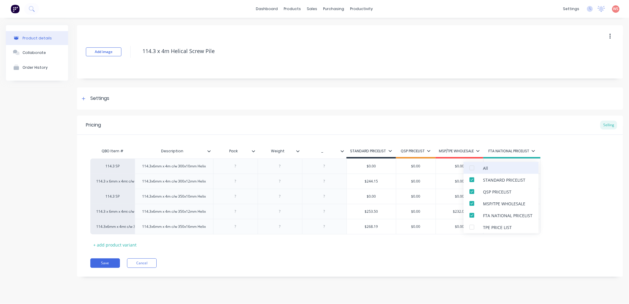
click at [529, 166] on div "All" at bounding box center [501, 168] width 75 height 12
click at [581, 198] on div "114.3 SP 114.3x6mm x 4m c/w 300x10mm Helix $0.00 $0.00 $0.00 $221.52 114.3 x 6m…" at bounding box center [350, 196] width 520 height 76
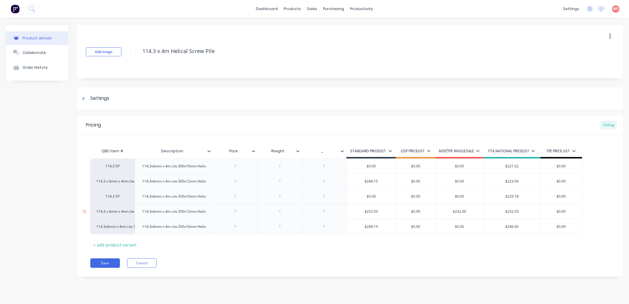
drag, startPoint x: 569, startPoint y: 222, endPoint x: 549, endPoint y: 222, distance: 20.4
click at [549, 214] on input "$0.00" at bounding box center [561, 211] width 41 height 5
type input "251.50"
click at [395, 268] on div "Pricing Selling QBO Item # Description Pack Weight _ STANDARD PRICELIST QSP PRI…" at bounding box center [350, 196] width 546 height 161
click at [107, 268] on button "Save" at bounding box center [105, 262] width 30 height 9
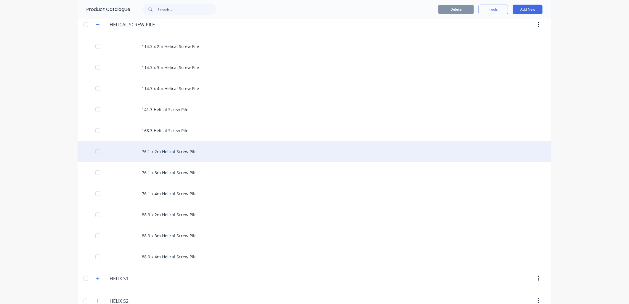
scroll to position [220, 0]
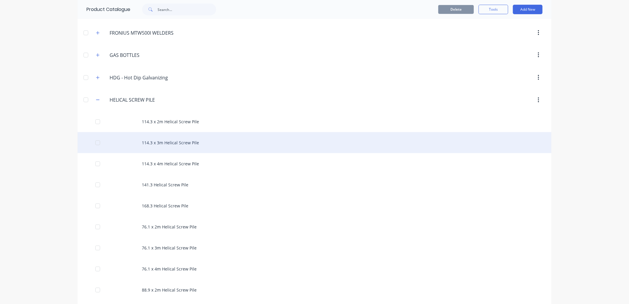
click at [190, 144] on div "114.3 x 3m Helical Screw Pile" at bounding box center [315, 142] width 474 height 21
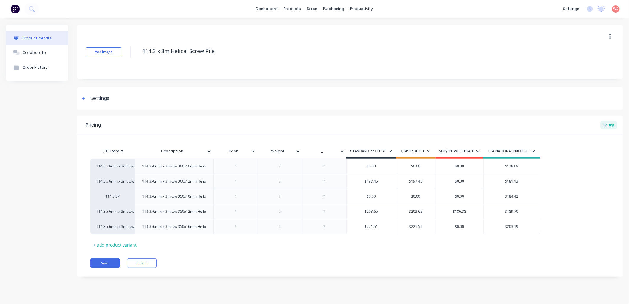
click at [531, 151] on div "FTA NATIONAL PRICELIST" at bounding box center [512, 150] width 47 height 5
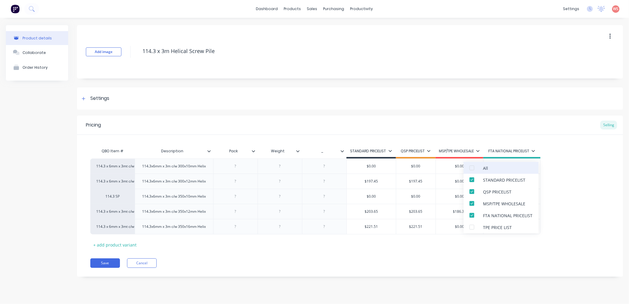
click at [522, 169] on div "All" at bounding box center [501, 168] width 75 height 12
click at [581, 190] on div "114.3 x 6mm x 3mt c/w 300 x 10mm Helix 114.3x6mm x 3m c/w 300x10mm Helix $0.00 …" at bounding box center [350, 196] width 520 height 76
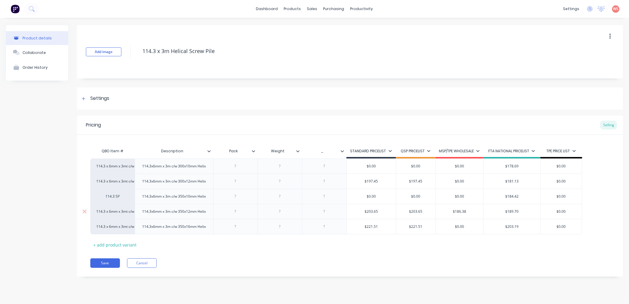
drag, startPoint x: 567, startPoint y: 224, endPoint x: 549, endPoint y: 221, distance: 18.2
click at [549, 214] on input "$0.00" at bounding box center [561, 211] width 41 height 5
type input "201.65"
click at [401, 269] on div "Pricing Selling QBO Item # Description Pack Weight _ STANDARD PRICELIST QSP PRI…" at bounding box center [350, 196] width 546 height 161
click at [107, 268] on button "Save" at bounding box center [105, 262] width 30 height 9
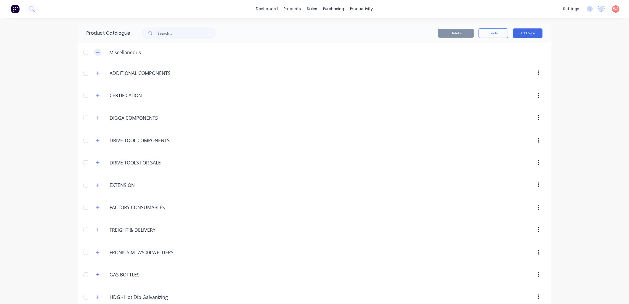
click at [94, 51] on button "button" at bounding box center [97, 52] width 7 height 7
click at [187, 36] on input "text" at bounding box center [187, 33] width 59 height 12
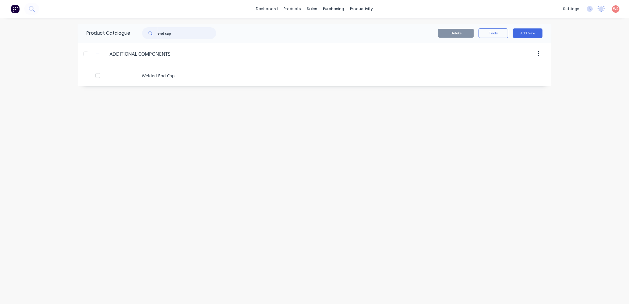
type input "end cap"
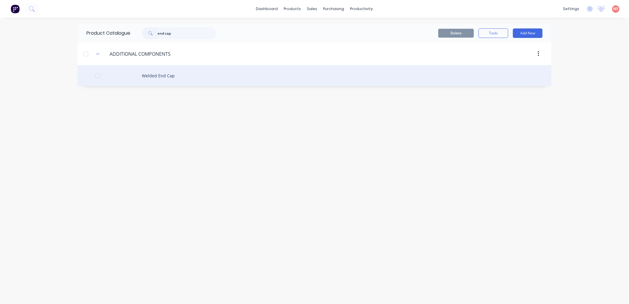
click at [158, 78] on div "Welded End Cap" at bounding box center [315, 75] width 474 height 21
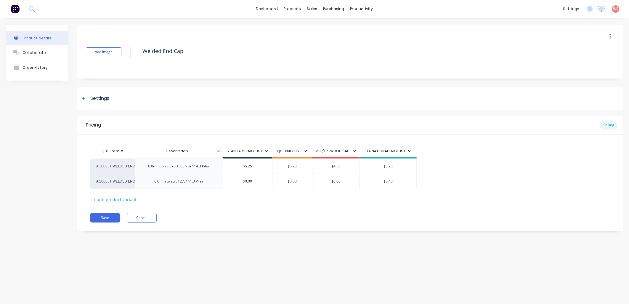
click at [410, 150] on icon at bounding box center [410, 151] width 4 height 4
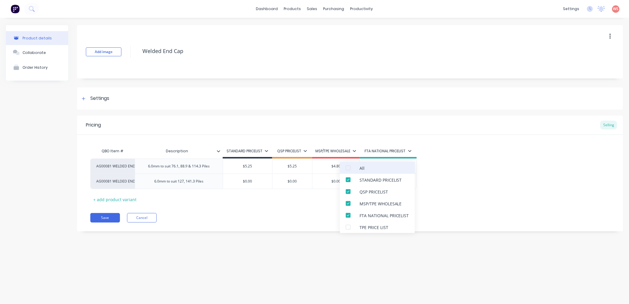
click at [401, 167] on div "All" at bounding box center [377, 168] width 75 height 12
click at [484, 173] on div "AG00081 WELDED END CAP 6.0mm to suit 76.1, 88.9 & 114.3 Piles $5.25 $5.25 $4.80…" at bounding box center [350, 173] width 520 height 31
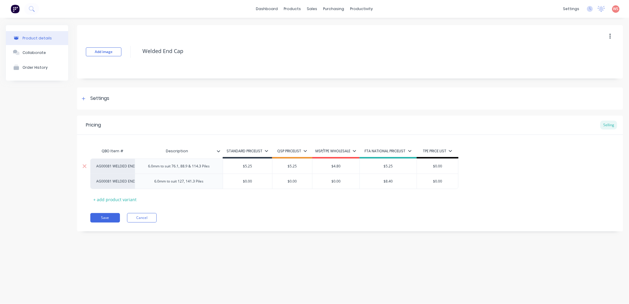
drag, startPoint x: 448, startPoint y: 165, endPoint x: 422, endPoint y: 166, distance: 26.1
click at [422, 166] on input "$0.00" at bounding box center [437, 166] width 41 height 5
type input "5"
click at [321, 206] on div "Pricing Selling QBO Item # Description STANDARD PRICELIST QSP PRICELIST MSP/TPE…" at bounding box center [350, 174] width 546 height 116
drag, startPoint x: 448, startPoint y: 180, endPoint x: 432, endPoint y: 178, distance: 16.4
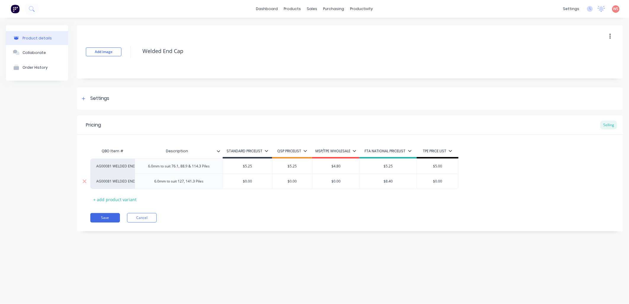
click at [432, 179] on input "$0.00" at bounding box center [437, 181] width 41 height 5
type input "9"
drag, startPoint x: 350, startPoint y: 183, endPoint x: 328, endPoint y: 182, distance: 22.3
click at [329, 183] on input "$0.00" at bounding box center [336, 181] width 47 height 5
type input "8.40"
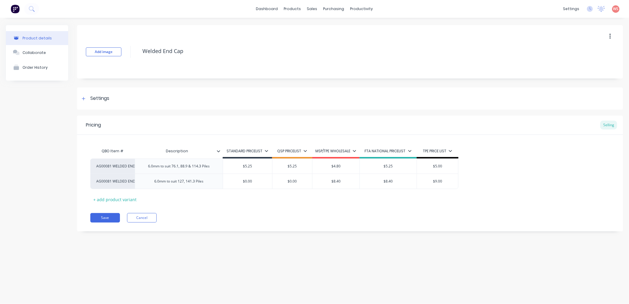
click at [323, 204] on div "QBO Item # Description STANDARD PRICELIST QSP PRICELIST MSP/TPE WHOLESALE FTA N…" at bounding box center [350, 174] width 520 height 59
click at [107, 220] on button "Save" at bounding box center [105, 217] width 30 height 9
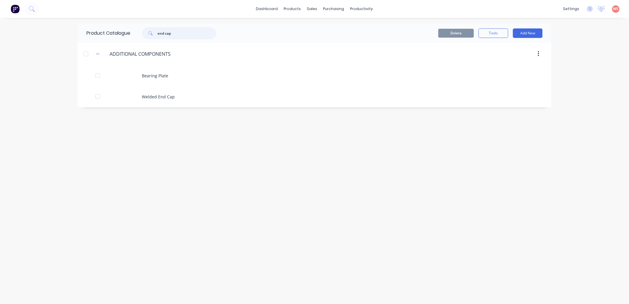
drag, startPoint x: 185, startPoint y: 34, endPoint x: 115, endPoint y: 28, distance: 70.4
click at [116, 29] on div "Product Catalogue end cap" at bounding box center [154, 33] width 153 height 19
drag, startPoint x: 163, startPoint y: 33, endPoint x: 148, endPoint y: 24, distance: 17.0
click at [149, 24] on div "Product Catalogue top plates" at bounding box center [154, 33] width 153 height 19
drag, startPoint x: 172, startPoint y: 34, endPoint x: 246, endPoint y: 25, distance: 74.6
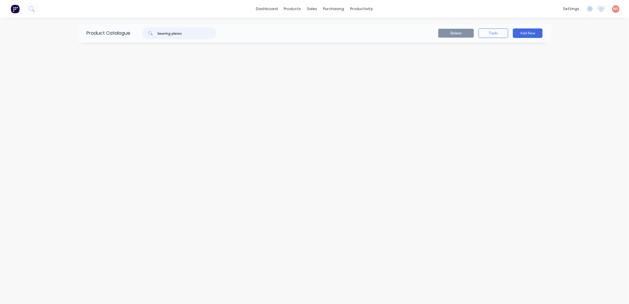
click at [246, 26] on header "Product Catalogue bearing plates Delete Tools Add New" at bounding box center [315, 33] width 474 height 19
type input "bearing"
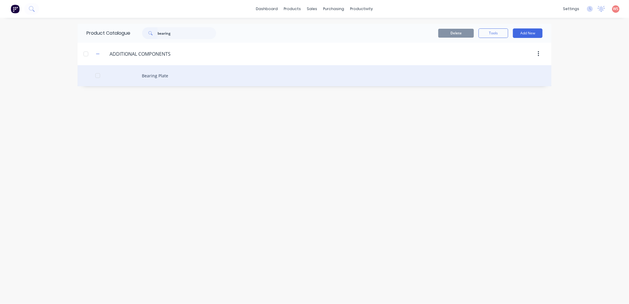
click at [161, 77] on div "Bearing Plate" at bounding box center [315, 75] width 474 height 21
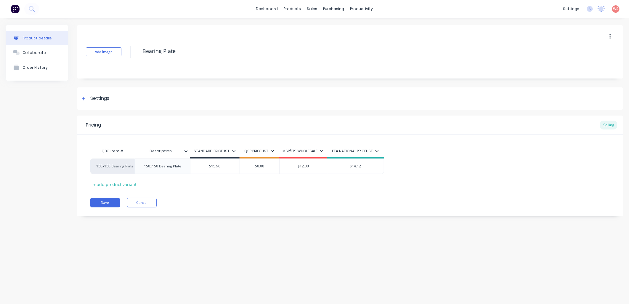
click at [377, 150] on icon at bounding box center [377, 151] width 4 height 4
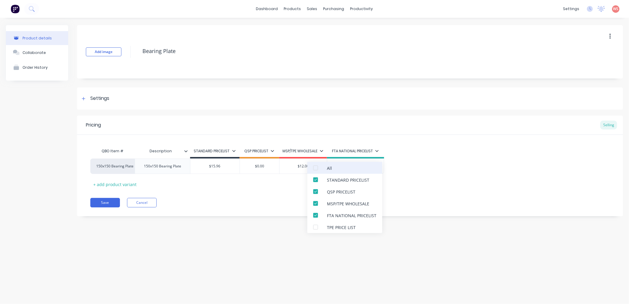
click at [363, 166] on div "All" at bounding box center [345, 168] width 75 height 12
click at [465, 189] on div "Pricing Selling QBO Item # Description STANDARD PRICELIST QSP PRICELIST MSP/TPE…" at bounding box center [350, 166] width 546 height 101
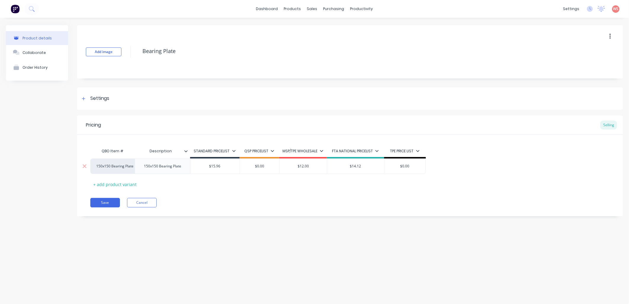
drag, startPoint x: 413, startPoint y: 168, endPoint x: 393, endPoint y: 166, distance: 19.9
click at [393, 166] on input "$0.00" at bounding box center [405, 166] width 41 height 5
type input "14"
click at [368, 194] on div "Pricing Selling QBO Item # Description STANDARD PRICELIST QSP PRICELIST MSP/TPE…" at bounding box center [350, 166] width 546 height 101
click at [115, 201] on button "Save" at bounding box center [105, 202] width 30 height 9
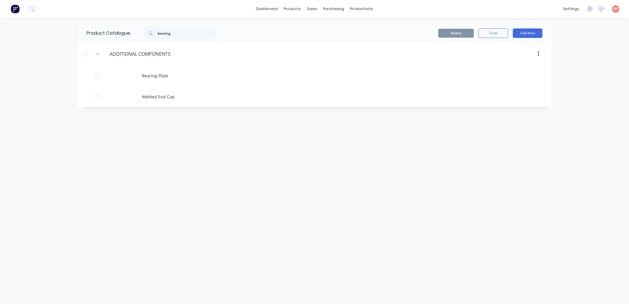
click at [53, 158] on div "dashboard products sales purchasing productivity dashboard products Product Cat…" at bounding box center [314, 152] width 629 height 304
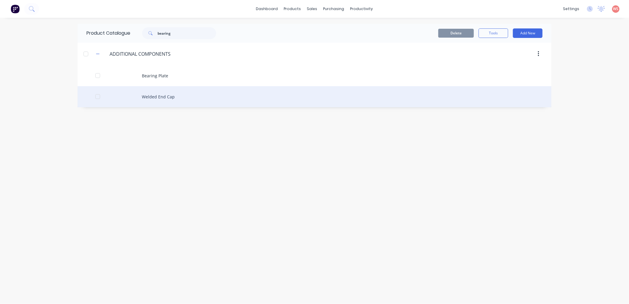
click at [170, 99] on div "Welded End Cap" at bounding box center [315, 96] width 474 height 21
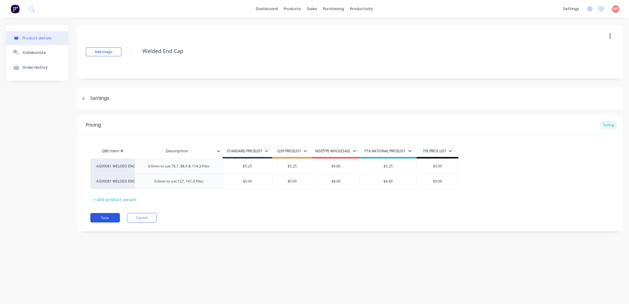
click at [98, 215] on button "Save" at bounding box center [105, 217] width 30 height 9
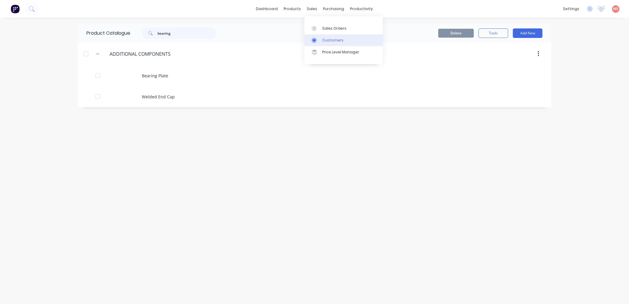
click at [330, 40] on div "Customers" at bounding box center [332, 40] width 21 height 5
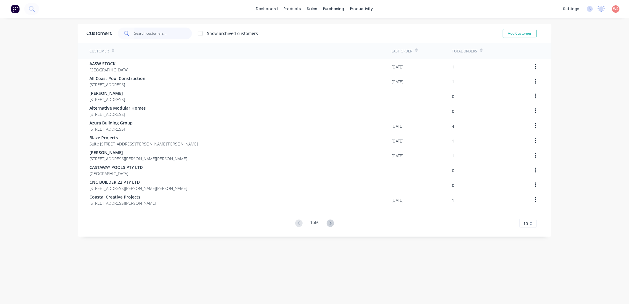
click at [152, 33] on input "text" at bounding box center [163, 34] width 58 height 12
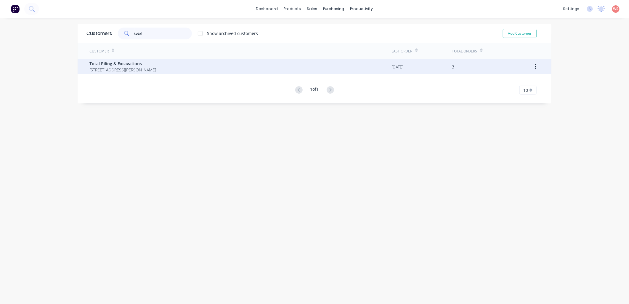
type input "total"
click at [103, 61] on span "Total Piling & Excavations" at bounding box center [122, 63] width 67 height 6
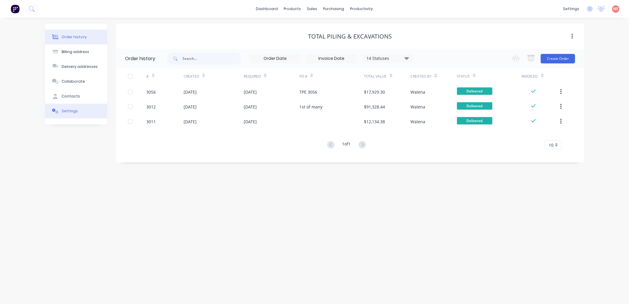
click at [73, 111] on div "Settings" at bounding box center [70, 110] width 16 height 5
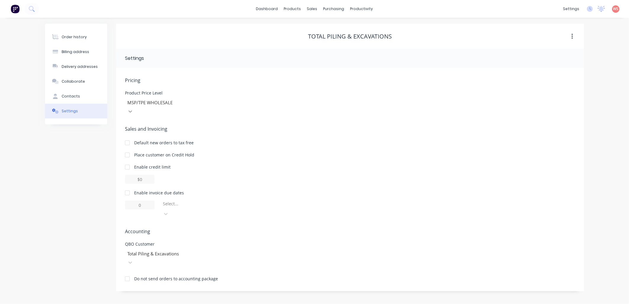
click at [133, 108] on icon at bounding box center [130, 111] width 6 height 6
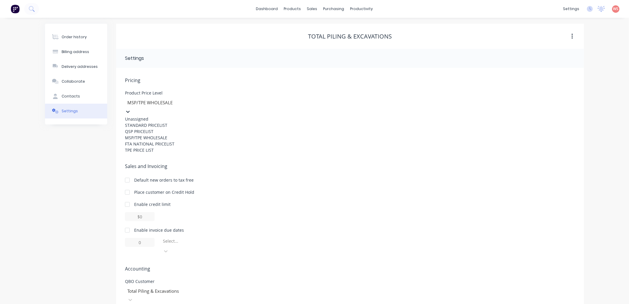
click at [193, 153] on div "TPE PRICE LIST" at bounding box center [169, 150] width 89 height 6
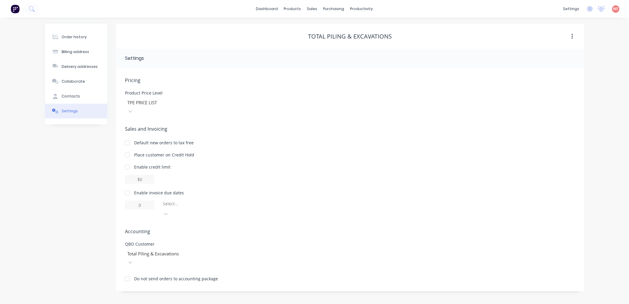
click at [479, 175] on div at bounding box center [350, 179] width 450 height 9
click at [168, 213] on icon at bounding box center [166, 214] width 4 height 2
click at [128, 187] on div at bounding box center [127, 193] width 12 height 12
click at [169, 211] on icon at bounding box center [166, 214] width 6 height 6
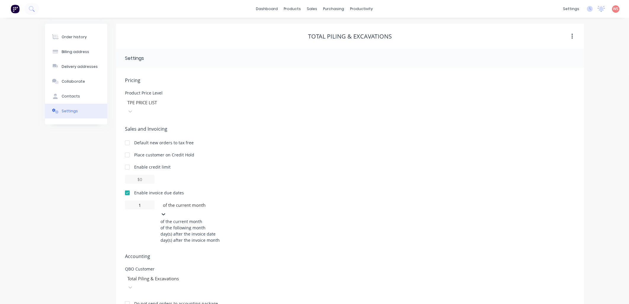
click at [228, 231] on div "day(s) after the invoice date" at bounding box center [205, 234] width 89 height 6
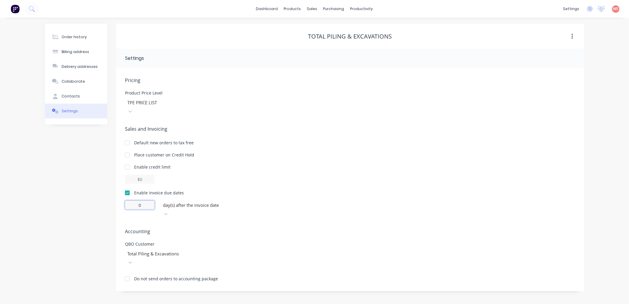
drag, startPoint x: 146, startPoint y: 197, endPoint x: 119, endPoint y: 187, distance: 28.8
click at [119, 190] on div "Pricing Product Price Level TPE PRICE LIST Sales and Invoicing Default new orde…" at bounding box center [350, 179] width 468 height 223
type input "30"
click at [372, 164] on div "Enable credit limit" at bounding box center [350, 167] width 450 height 6
click at [39, 191] on div "Order history Billing address Delivery addresses Collaborate Contacts Settings …" at bounding box center [314, 161] width 629 height 286
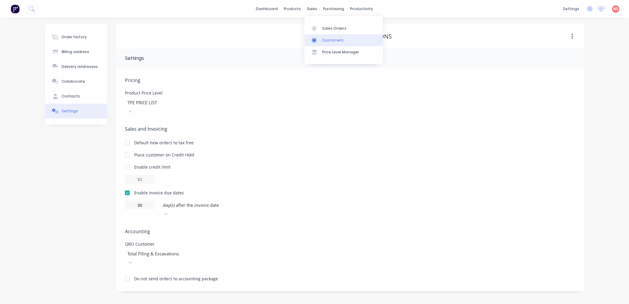
click at [324, 41] on div "Customers" at bounding box center [332, 40] width 21 height 5
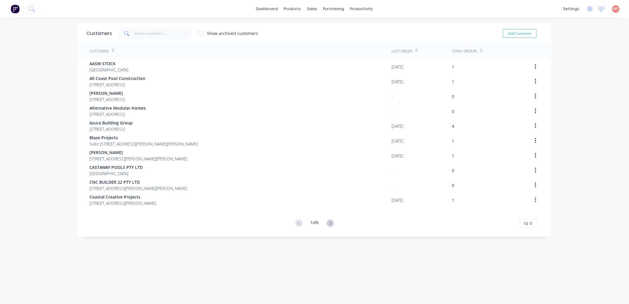
click at [132, 34] on span at bounding box center [126, 34] width 17 height 12
click at [140, 32] on input "text" at bounding box center [163, 34] width 58 height 12
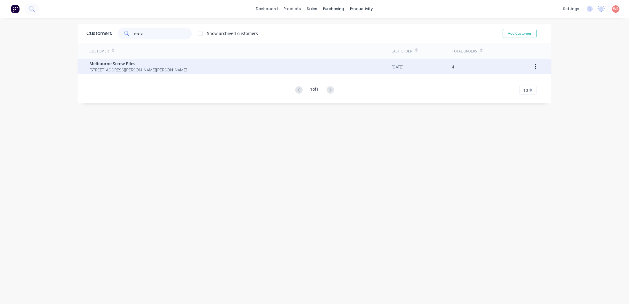
type input "melb"
click at [143, 67] on span "[STREET_ADDRESS][PERSON_NAME][PERSON_NAME]" at bounding box center [138, 70] width 98 height 6
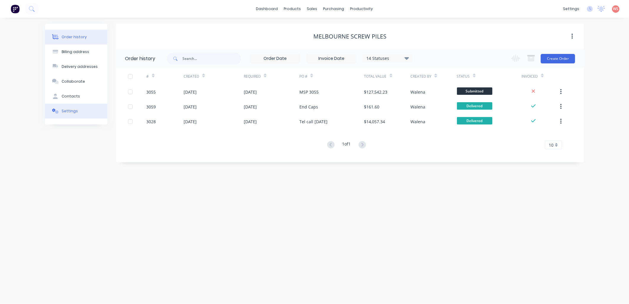
click at [71, 111] on div "Settings" at bounding box center [70, 110] width 16 height 5
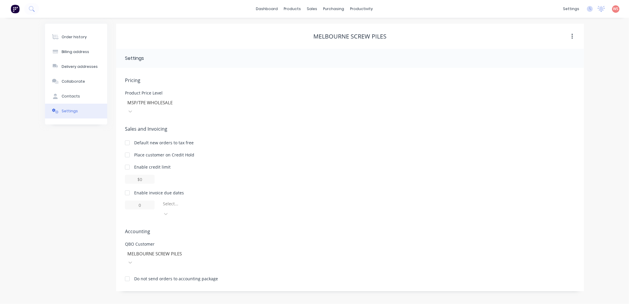
click at [128, 187] on div at bounding box center [127, 193] width 12 height 12
drag, startPoint x: 145, startPoint y: 196, endPoint x: 135, endPoint y: 194, distance: 10.5
click at [134, 201] on input "1" at bounding box center [140, 205] width 30 height 9
type input "30"
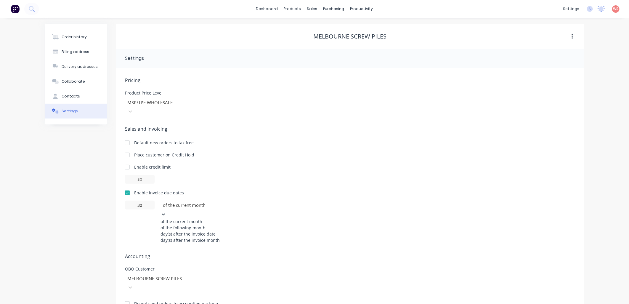
click at [165, 213] on icon at bounding box center [164, 214] width 4 height 2
click at [211, 232] on div "day(s) after the invoice date" at bounding box center [205, 234] width 89 height 6
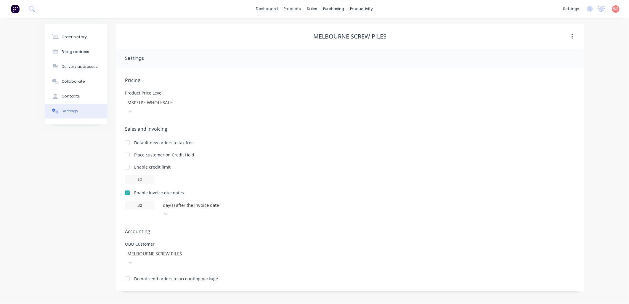
click at [462, 176] on div "Sales and Invoicing Default new orders to tax free Place customer on Credit Hol…" at bounding box center [350, 171] width 450 height 93
click at [326, 39] on div "Customers" at bounding box center [332, 40] width 21 height 5
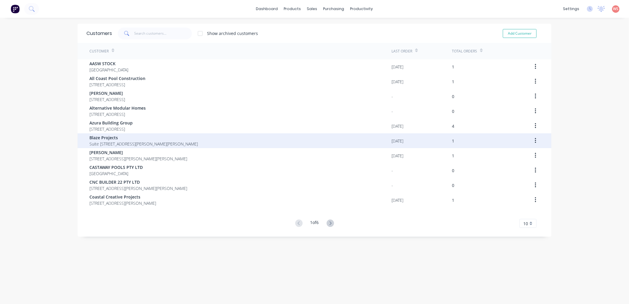
click at [132, 146] on span "Suite [STREET_ADDRESS][PERSON_NAME][PERSON_NAME]" at bounding box center [143, 144] width 108 height 6
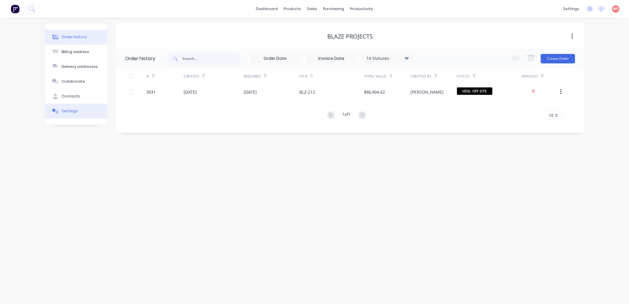
click at [65, 106] on button "Settings" at bounding box center [76, 111] width 62 height 15
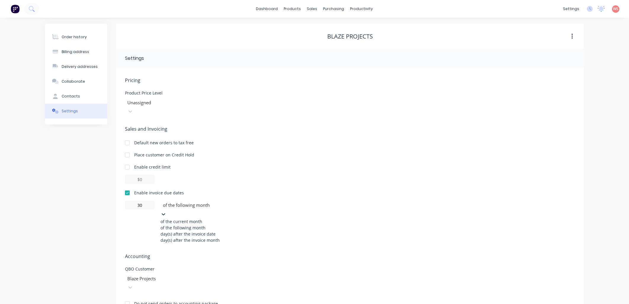
click at [166, 211] on icon at bounding box center [164, 214] width 6 height 6
click at [224, 234] on div "day(s) after the invoice date" at bounding box center [205, 234] width 89 height 6
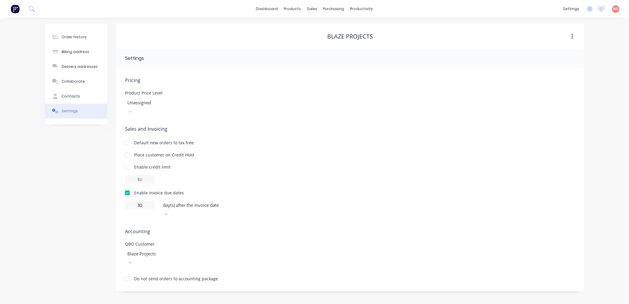
click at [71, 171] on div "Order history Billing address Delivery addresses Collaborate Contacts Settings" at bounding box center [76, 158] width 62 height 268
click at [327, 43] on link "Customers" at bounding box center [344, 40] width 79 height 12
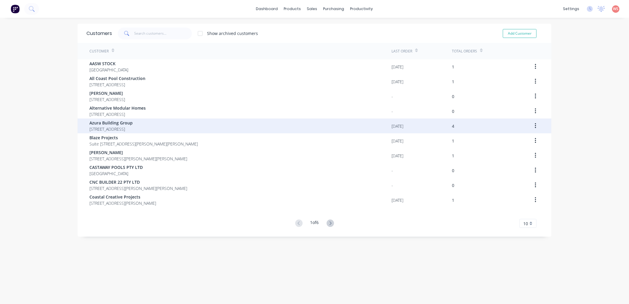
click at [121, 124] on span "Azura Building Group" at bounding box center [110, 123] width 43 height 6
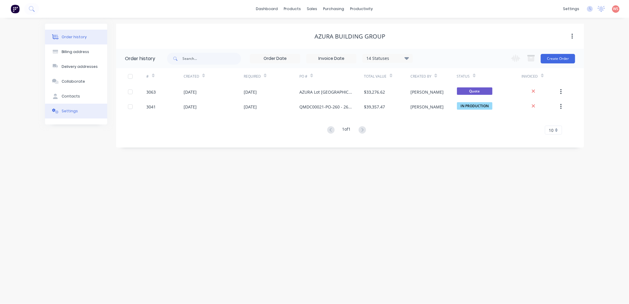
click at [70, 110] on div "Settings" at bounding box center [70, 110] width 16 height 5
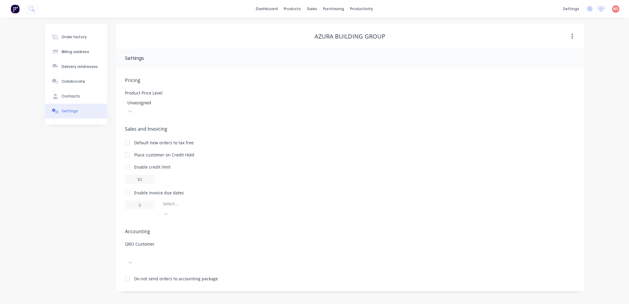
click at [126, 187] on div at bounding box center [127, 193] width 12 height 12
drag, startPoint x: 150, startPoint y: 198, endPoint x: 104, endPoint y: 180, distance: 49.7
click at [109, 188] on div "Order history Billing address Delivery addresses Collaborate Contacts Settings …" at bounding box center [314, 158] width 539 height 268
type input "30"
click at [169, 211] on icon at bounding box center [166, 214] width 6 height 6
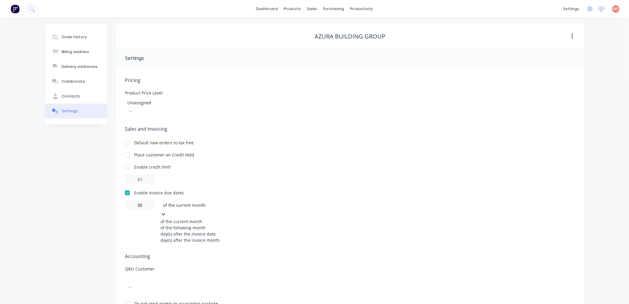
click at [207, 233] on div "day(s) after the invoice date" at bounding box center [205, 234] width 89 height 6
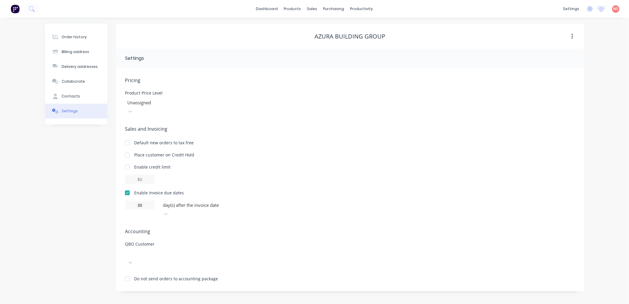
click at [68, 183] on div "Order history Billing address Delivery addresses Collaborate Contacts Settings" at bounding box center [76, 158] width 62 height 268
click at [319, 39] on div at bounding box center [316, 40] width 9 height 5
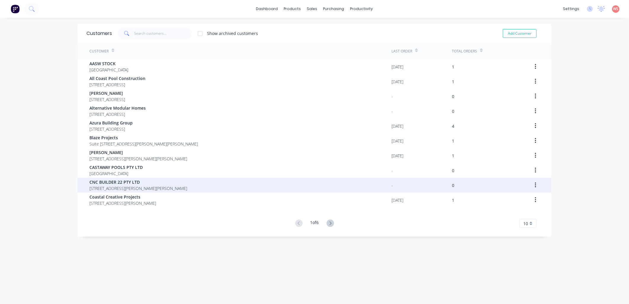
click at [121, 186] on span "[STREET_ADDRESS][PERSON_NAME][PERSON_NAME]" at bounding box center [138, 188] width 98 height 6
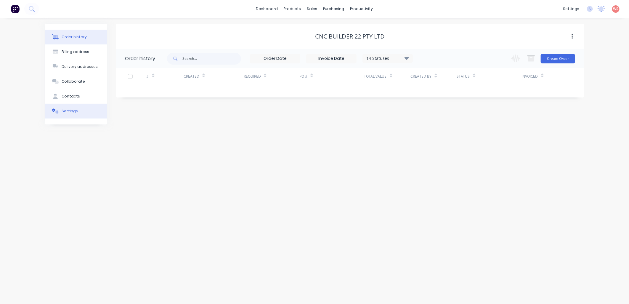
click at [78, 110] on button "Settings" at bounding box center [76, 111] width 62 height 15
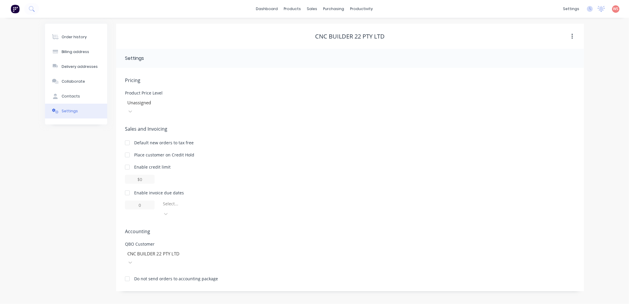
click at [128, 187] on div at bounding box center [127, 193] width 12 height 12
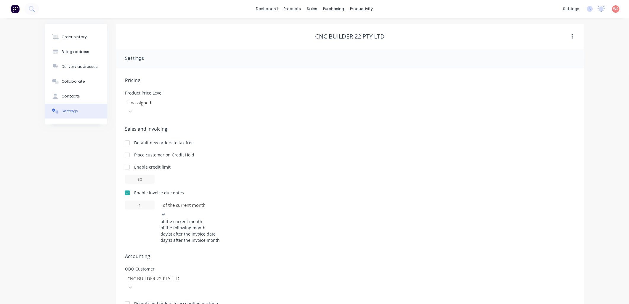
click at [166, 211] on div at bounding box center [164, 214] width 6 height 7
click at [224, 235] on div "day(s) after the invoice date" at bounding box center [205, 234] width 89 height 6
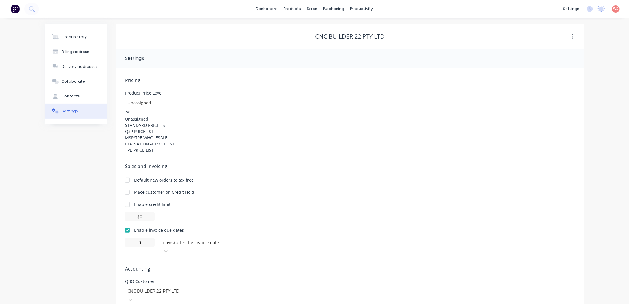
click at [212, 100] on div at bounding box center [169, 102] width 85 height 7
click at [190, 128] on div "STANDARD PRICELIST" at bounding box center [169, 125] width 89 height 6
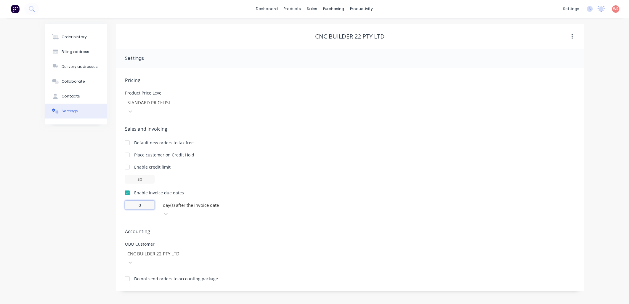
drag, startPoint x: 146, startPoint y: 194, endPoint x: 108, endPoint y: 194, distance: 38.2
click at [108, 195] on div "Order history Billing address Delivery addresses Collaborate Contacts Settings …" at bounding box center [314, 158] width 539 height 268
type input "1"
click at [369, 201] on div "Pricing Product Price Level STANDARD PRICELIST Sales and Invoicing Default new …" at bounding box center [350, 184] width 450 height 214
click at [346, 37] on link "Customers" at bounding box center [344, 40] width 79 height 12
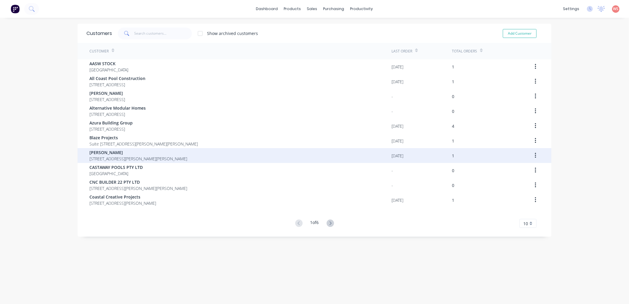
click at [155, 162] on div "[PERSON_NAME] [STREET_ADDRESS][PERSON_NAME][PERSON_NAME]" at bounding box center [240, 155] width 302 height 15
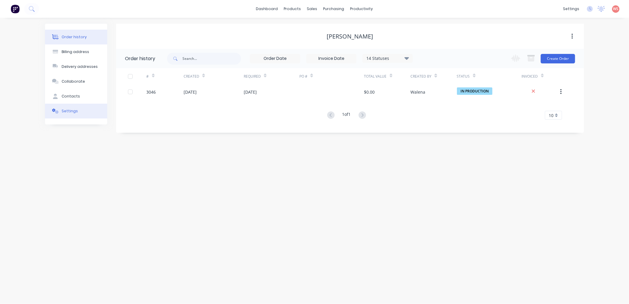
click at [75, 111] on div "Settings" at bounding box center [70, 110] width 16 height 5
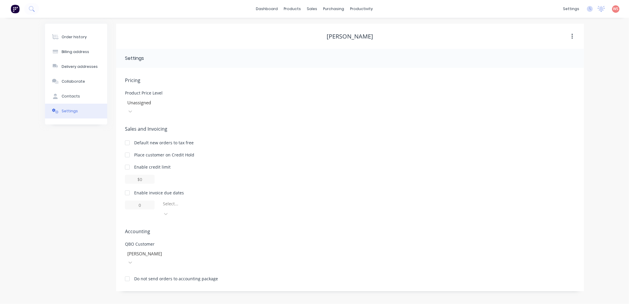
click at [129, 187] on div at bounding box center [127, 193] width 12 height 12
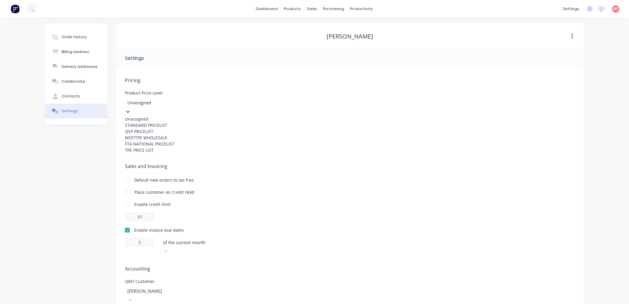
click at [131, 108] on div at bounding box center [128, 111] width 6 height 7
click at [214, 128] on div "STANDARD PRICELIST" at bounding box center [169, 125] width 89 height 6
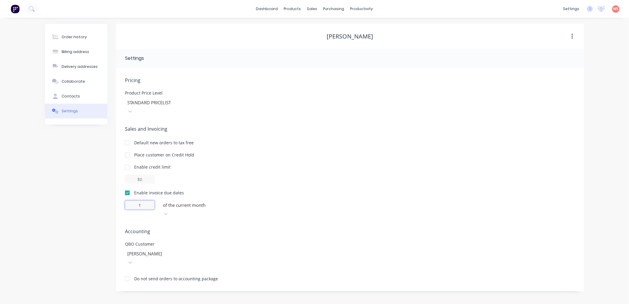
drag, startPoint x: 147, startPoint y: 196, endPoint x: 82, endPoint y: 187, distance: 65.8
click at [82, 188] on div "Order history Billing address Delivery addresses Collaborate Contacts Settings …" at bounding box center [314, 158] width 539 height 268
click at [169, 211] on icon at bounding box center [166, 214] width 6 height 6
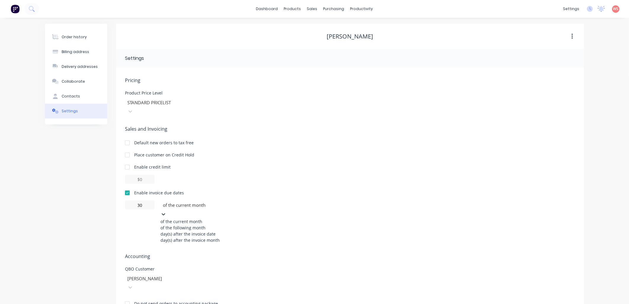
click at [214, 231] on div "day(s) after the invoice date" at bounding box center [205, 234] width 89 height 6
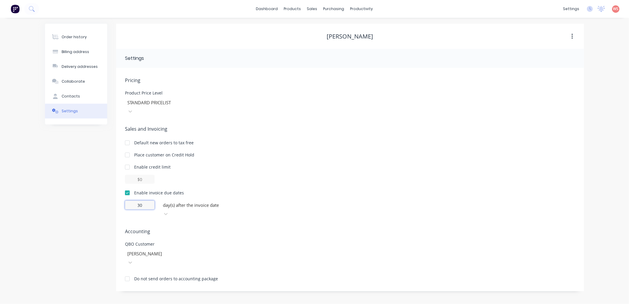
drag, startPoint x: 136, startPoint y: 192, endPoint x: 156, endPoint y: 194, distance: 19.7
click at [156, 201] on div "30 day(s) after the invoice date" at bounding box center [350, 210] width 450 height 18
type input "14"
click at [411, 152] on div "Place customer on Credit Hold" at bounding box center [350, 155] width 450 height 6
click at [334, 42] on div "Customers" at bounding box center [332, 40] width 21 height 5
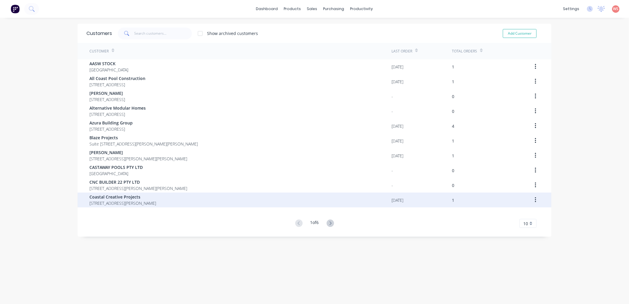
click at [108, 198] on span "Coastal Creative Projects" at bounding box center [122, 197] width 67 height 6
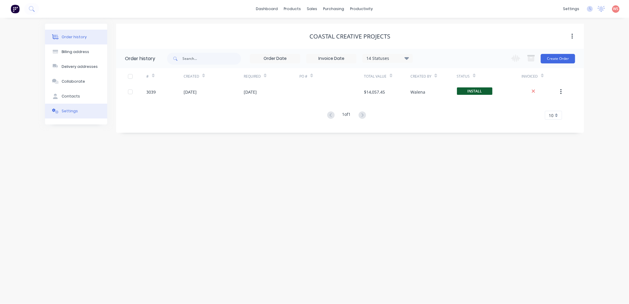
click at [73, 109] on div "Settings" at bounding box center [70, 110] width 16 height 5
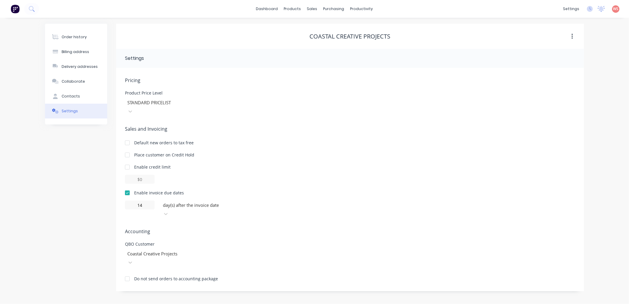
click at [61, 214] on div "Order history Billing address Delivery addresses Collaborate Contacts Settings" at bounding box center [76, 158] width 62 height 268
